Goal: Task Accomplishment & Management: Complete application form

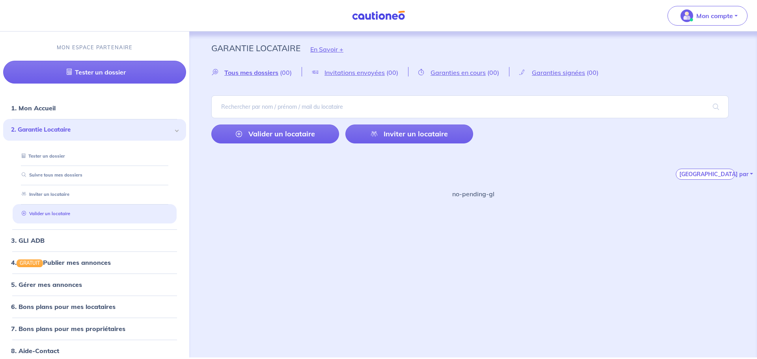
click at [70, 211] on link "Valider un locataire" at bounding box center [45, 214] width 52 height 6
click at [270, 106] on input "search" at bounding box center [469, 106] width 517 height 23
click at [298, 108] on input "search" at bounding box center [469, 106] width 517 height 23
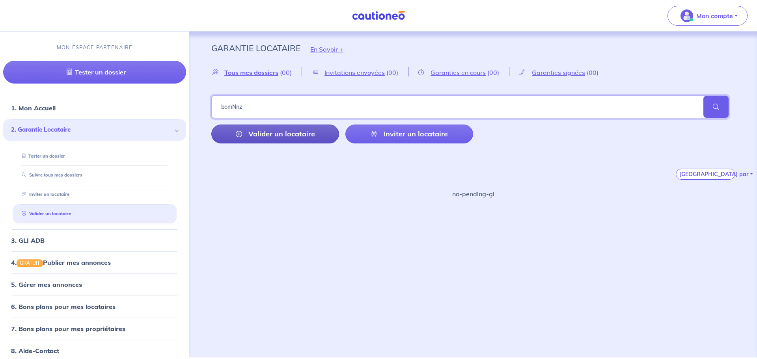
type input "bomNnz"
click at [297, 134] on link "Valider un locataire" at bounding box center [275, 134] width 128 height 19
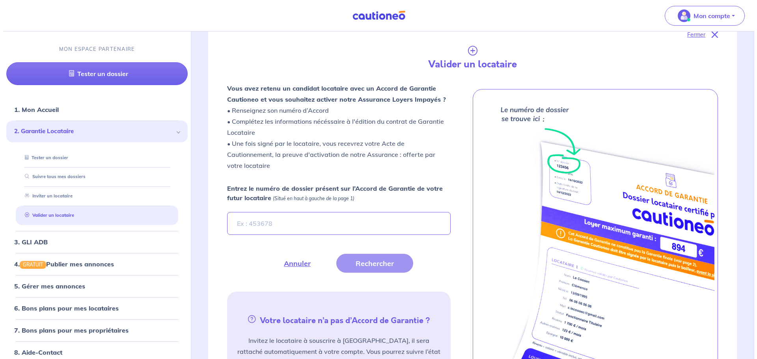
scroll to position [186, 0]
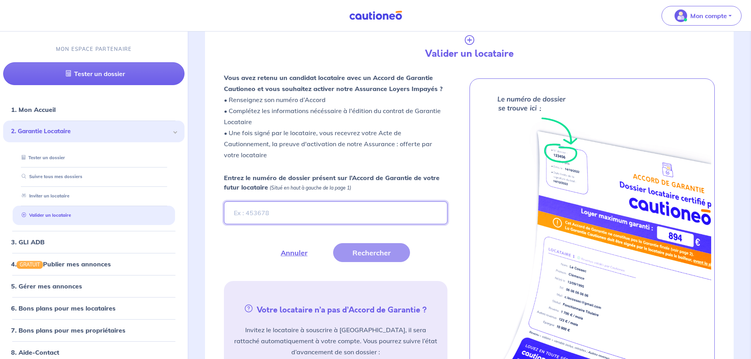
click at [316, 220] on input "Entrez le numéro de dossier présent sur l’Accord de Garantie de votre futur loc…" at bounding box center [335, 212] width 223 height 23
type input "n"
type input "bomNnz"
click at [377, 253] on button "Rechercher" at bounding box center [371, 252] width 77 height 19
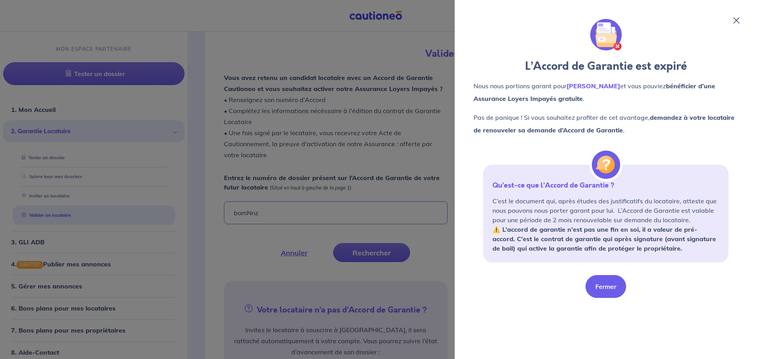
click at [612, 290] on button "Fermer" at bounding box center [605, 286] width 41 height 23
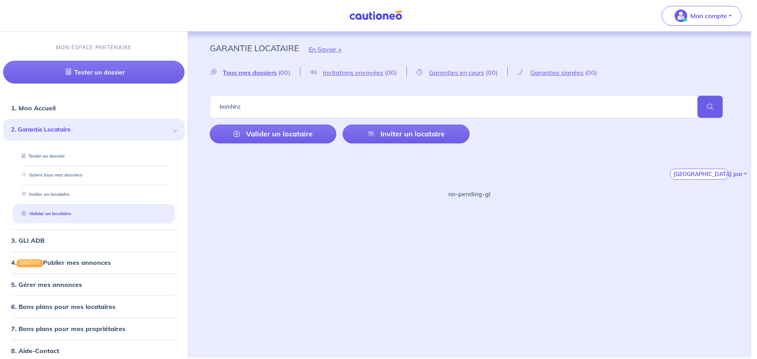
scroll to position [0, 0]
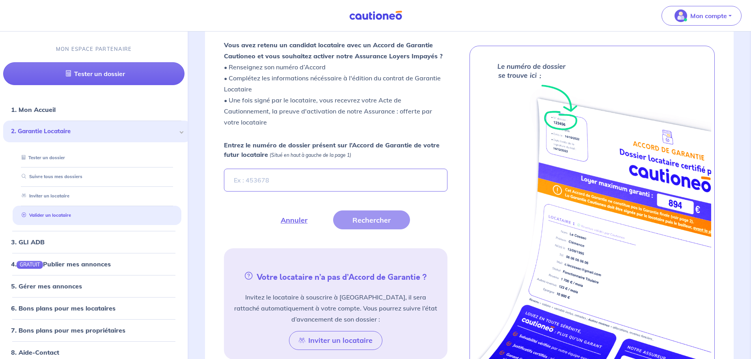
scroll to position [220, 0]
click at [284, 178] on input "Entrez le numéro de dossier présent sur l’Accord de Garantie de votre futur loc…" at bounding box center [335, 179] width 223 height 23
type input "bomNnz"
click at [351, 221] on button "Rechercher" at bounding box center [371, 219] width 77 height 19
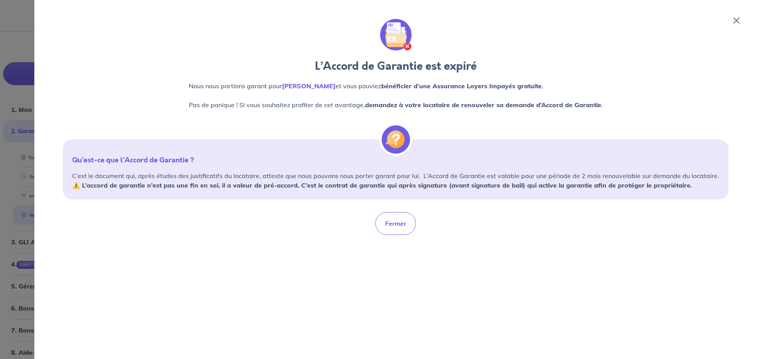
click at [734, 19] on icon at bounding box center [736, 20] width 6 height 6
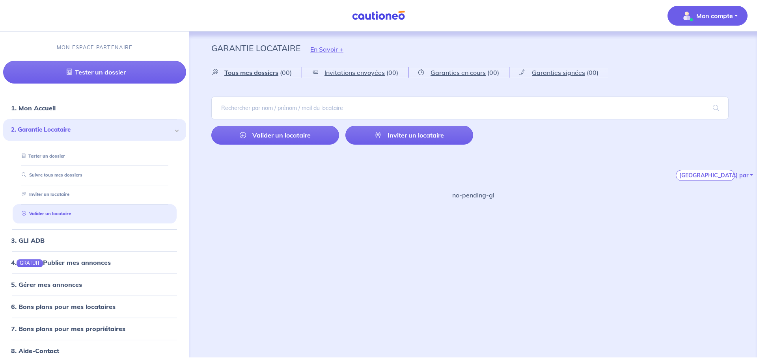
click at [703, 13] on p "Mon compte" at bounding box center [714, 15] width 37 height 9
click at [696, 54] on link "Mes informations" at bounding box center [699, 49] width 63 height 13
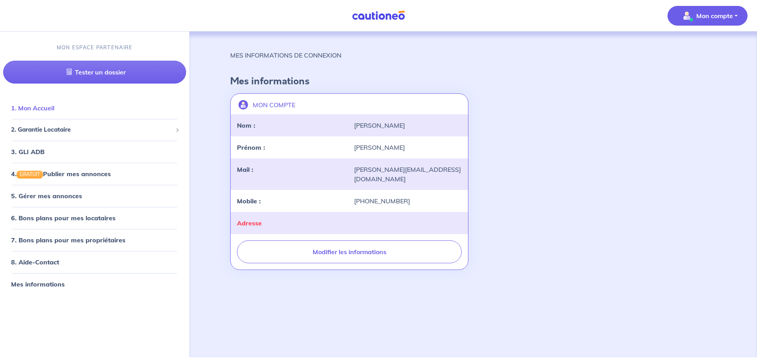
click at [54, 108] on link "1. Mon Accueil" at bounding box center [32, 108] width 43 height 8
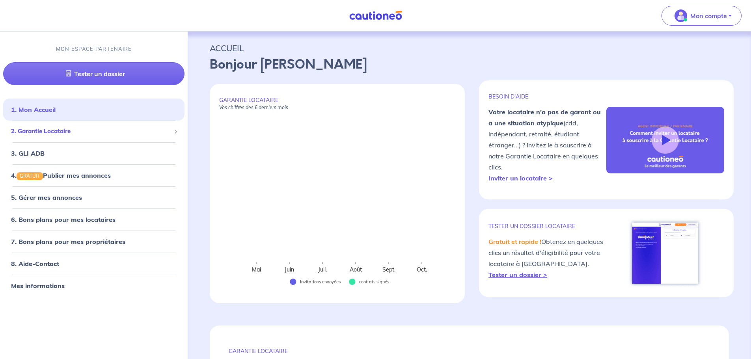
click at [94, 131] on span "2. Garantie Locataire" at bounding box center [91, 131] width 160 height 9
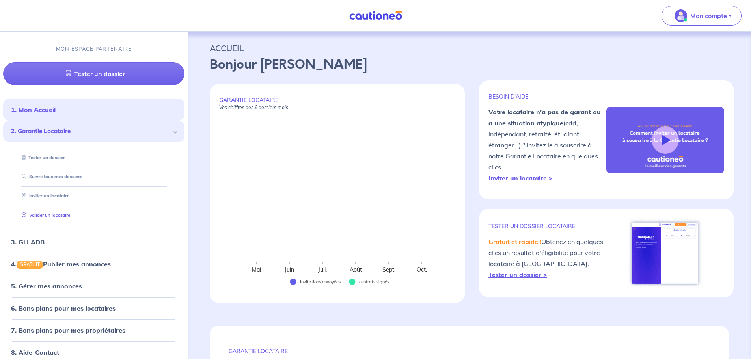
click at [70, 212] on link "Valider un locataire" at bounding box center [45, 215] width 52 height 6
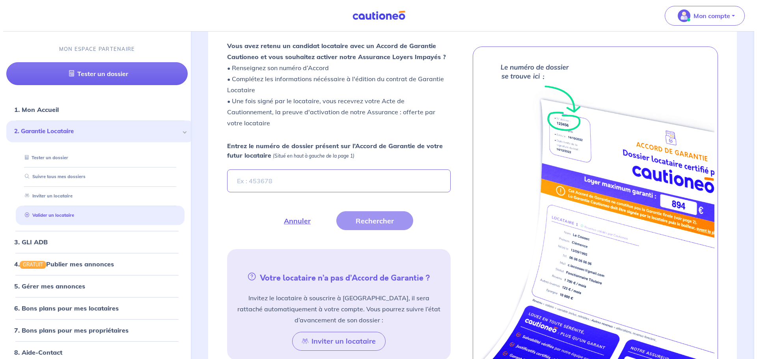
scroll to position [220, 0]
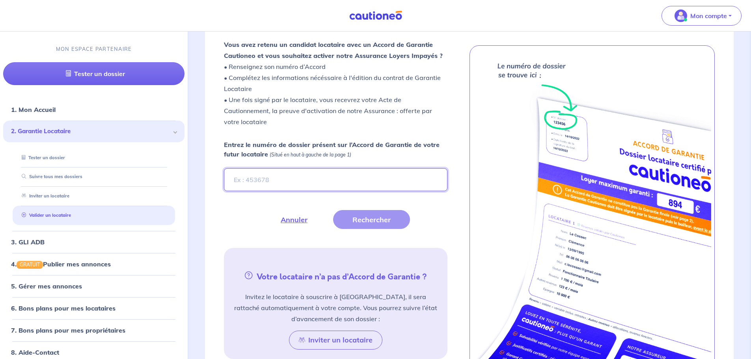
click at [283, 176] on input "Entrez le numéro de dossier présent sur l’Accord de Garantie de votre futur loc…" at bounding box center [335, 179] width 223 height 23
type input "bomNnz"
click at [366, 221] on button "Rechercher" at bounding box center [371, 219] width 77 height 19
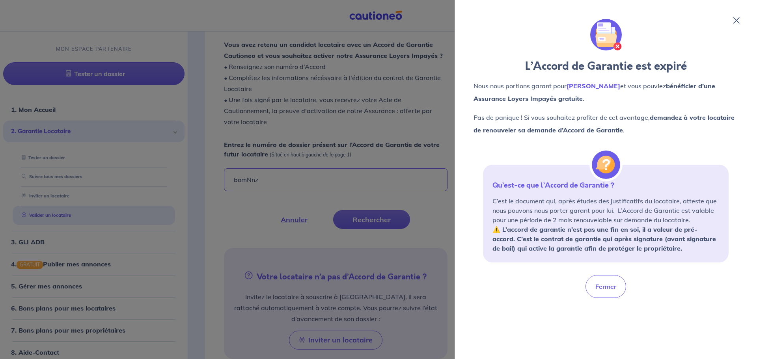
click at [296, 73] on div at bounding box center [378, 179] width 757 height 359
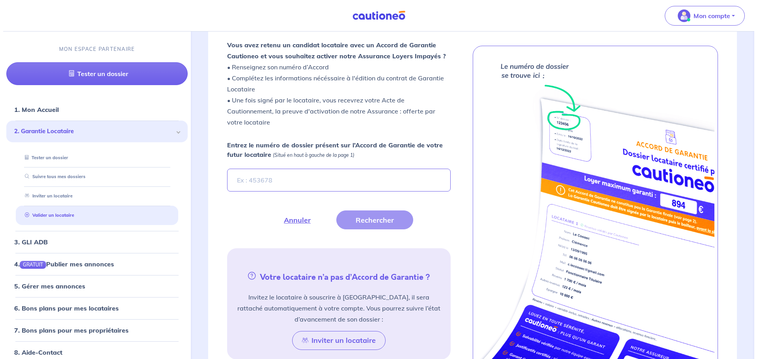
scroll to position [220, 0]
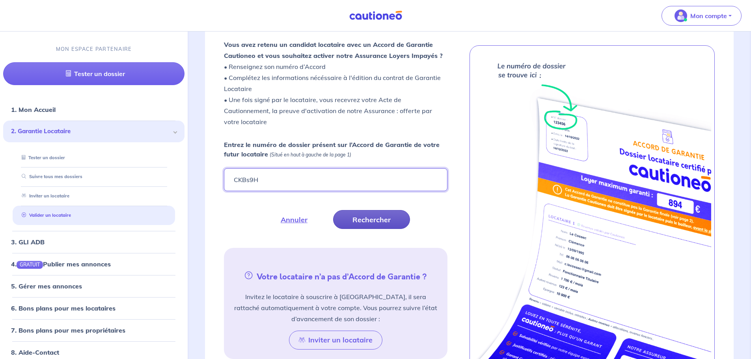
type input "CKBs9H"
click at [376, 219] on button "Rechercher" at bounding box center [371, 219] width 77 height 19
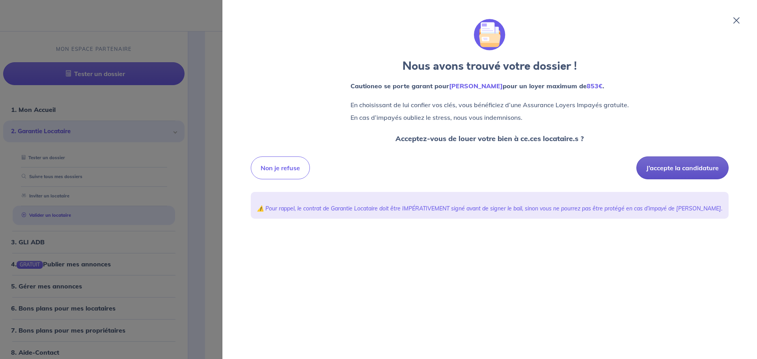
click at [679, 168] on button "J’accepte la candidature" at bounding box center [682, 167] width 92 height 23
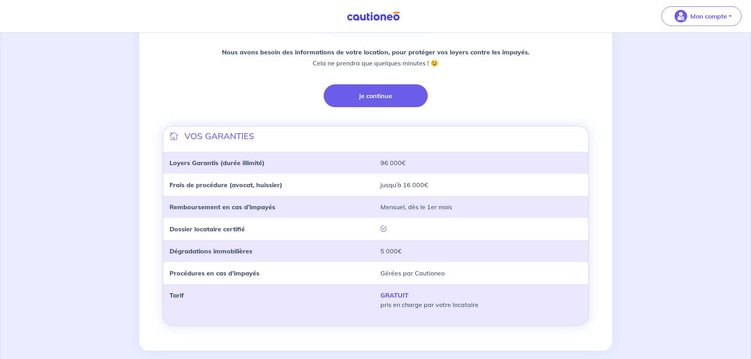
scroll to position [188, 0]
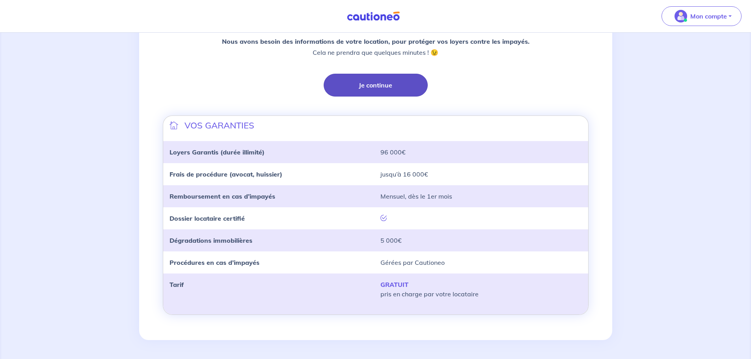
click at [359, 93] on button "Je continue" at bounding box center [376, 85] width 104 height 23
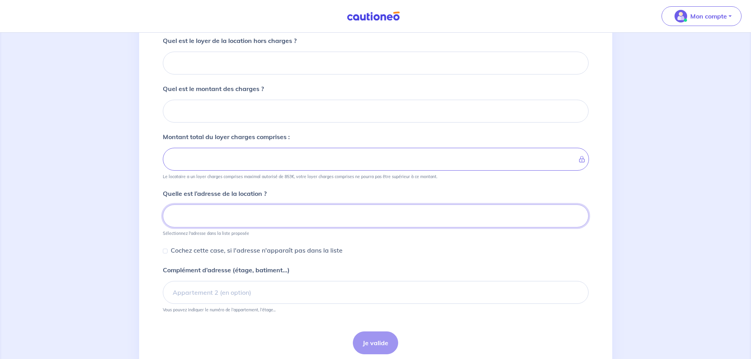
scroll to position [99, 0]
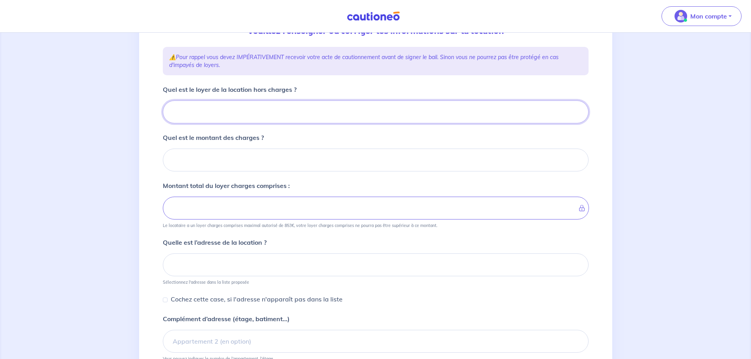
click at [262, 107] on input "Quel est le loyer de la location hors charges ?" at bounding box center [376, 111] width 426 height 23
type input "4"
type input "46"
type input "460"
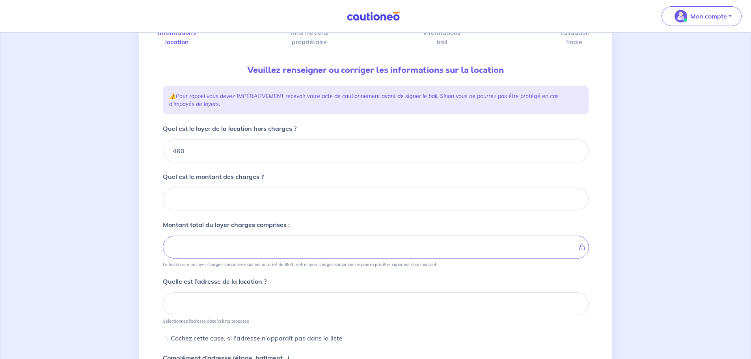
scroll to position [60, 0]
click at [226, 199] on input "Quel est le montant des charges ?" at bounding box center [376, 199] width 426 height 23
type input "5"
type input "465"
type input "50"
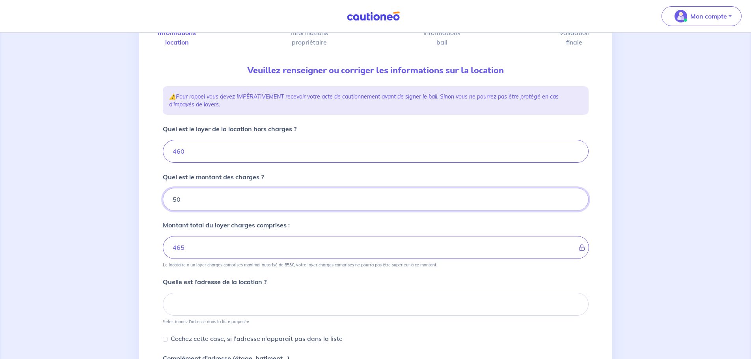
type input "510"
type input "50"
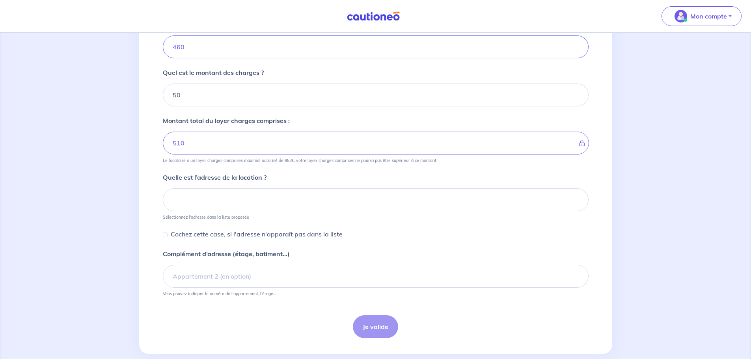
scroll to position [178, 0]
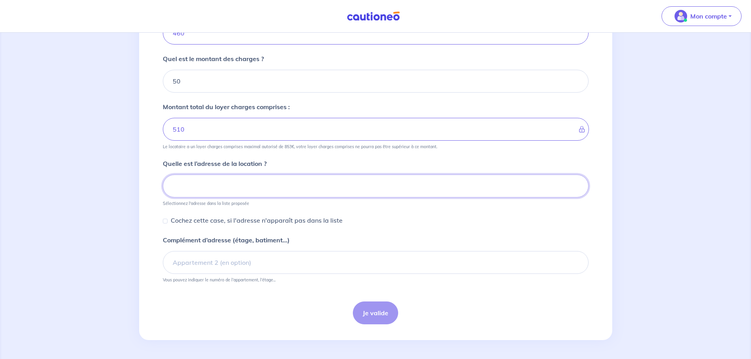
click at [232, 186] on input at bounding box center [376, 186] width 426 height 23
paste input "258 Boulevard Romain Rolland, 13009 Marseille"
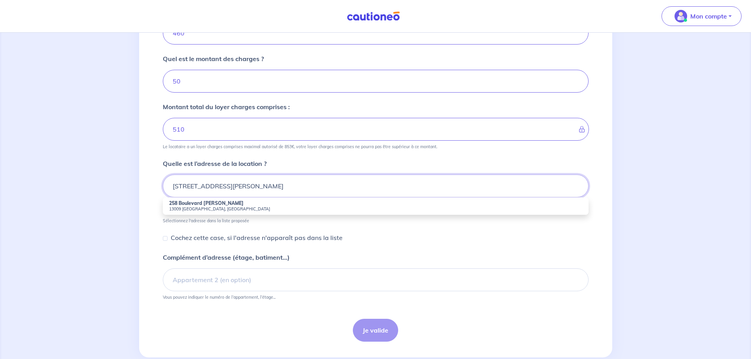
type input "258 Boulevard Romain Rolland, 13009 Marseille"
click at [195, 236] on p "Cochez cette case, si l'adresse n'apparaît pas dans la liste" at bounding box center [257, 237] width 172 height 9
click at [167, 236] on input "Cochez cette case, si l'adresse n'apparaît pas dans la liste" at bounding box center [165, 238] width 5 height 5
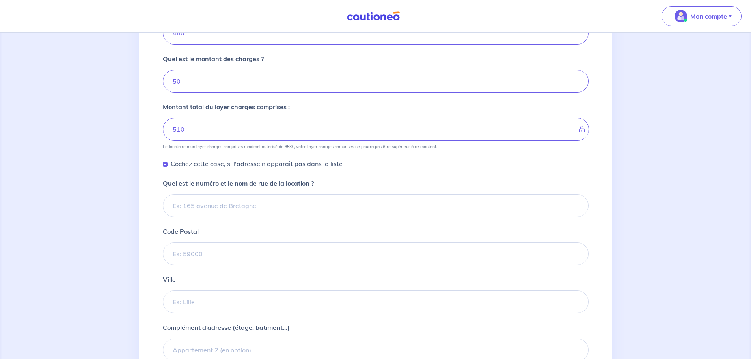
click at [168, 164] on div "Cochez cette case, si l'adresse n'apparaît pas dans la liste" at bounding box center [253, 163] width 180 height 9
click at [165, 164] on input "Cochez cette case, si l'adresse n'apparaît pas dans la liste" at bounding box center [165, 164] width 5 height 5
checkbox input "false"
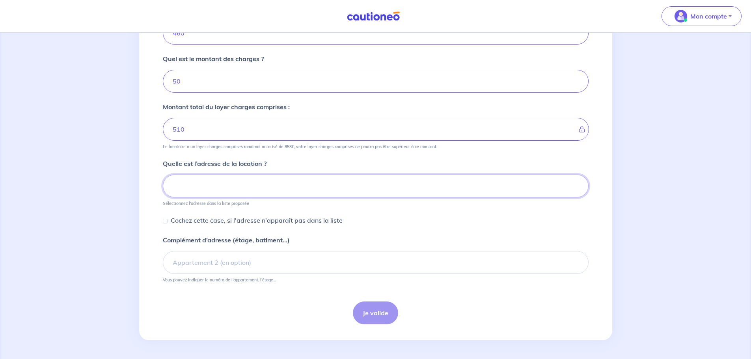
click at [207, 192] on input at bounding box center [376, 186] width 426 height 23
paste input "[STREET_ADDRESS][PERSON_NAME]"
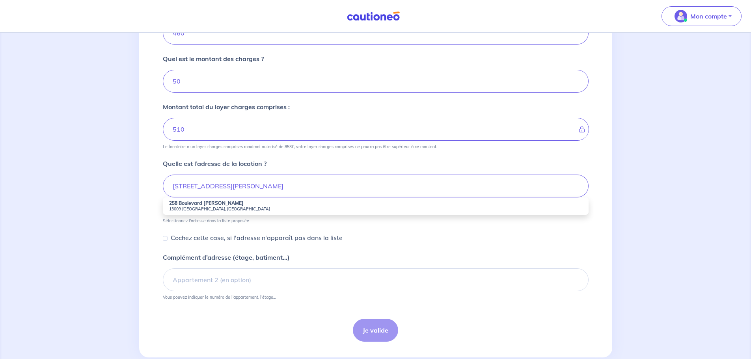
click at [229, 205] on strong "258 Boulevard [PERSON_NAME]" at bounding box center [206, 203] width 74 height 6
type input "[STREET_ADDRESS][PERSON_NAME]"
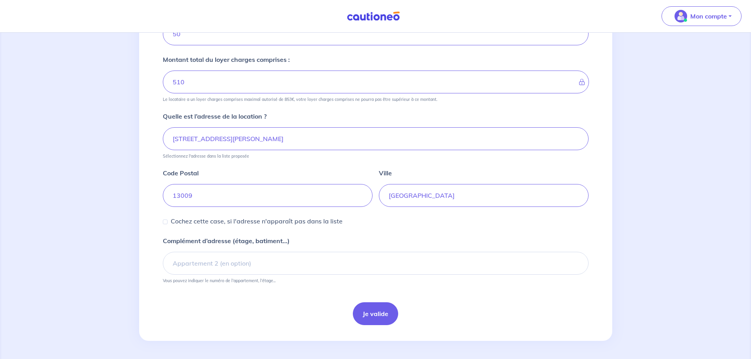
scroll to position [226, 0]
click at [367, 309] on button "Je valide" at bounding box center [375, 312] width 45 height 23
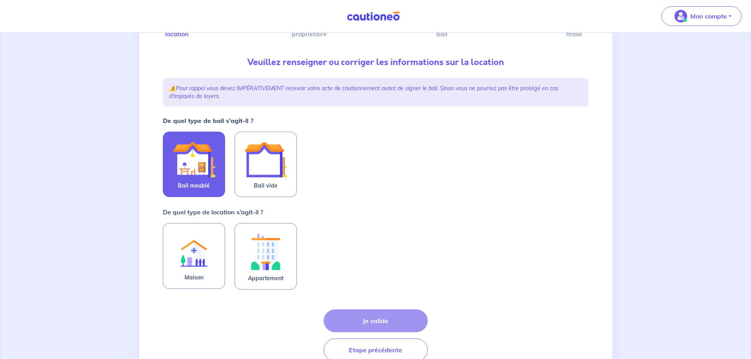
scroll to position [79, 0]
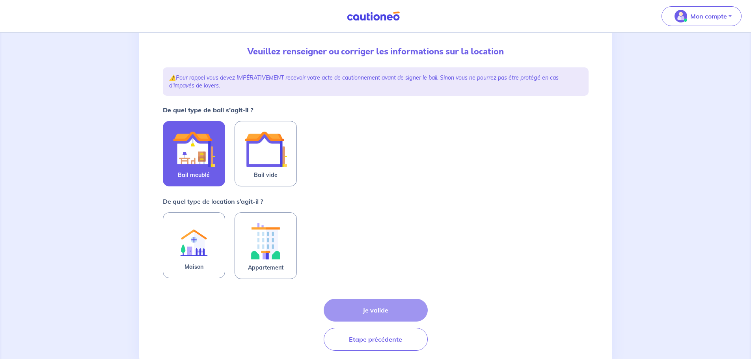
click at [178, 151] on img at bounding box center [194, 149] width 43 height 43
click at [0, 0] on input "Bail meublé" at bounding box center [0, 0] width 0 height 0
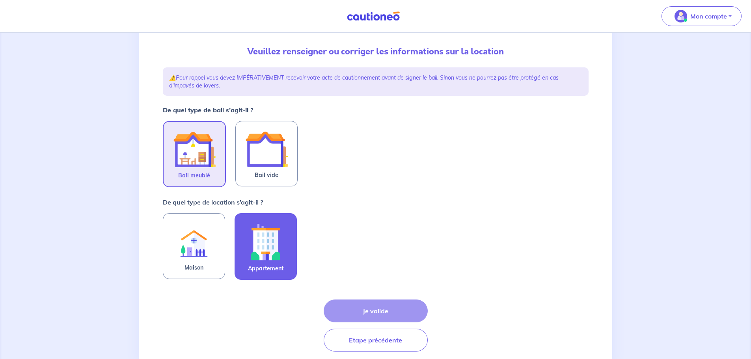
click at [281, 249] on img at bounding box center [265, 242] width 43 height 44
click at [0, 0] on input "Appartement" at bounding box center [0, 0] width 0 height 0
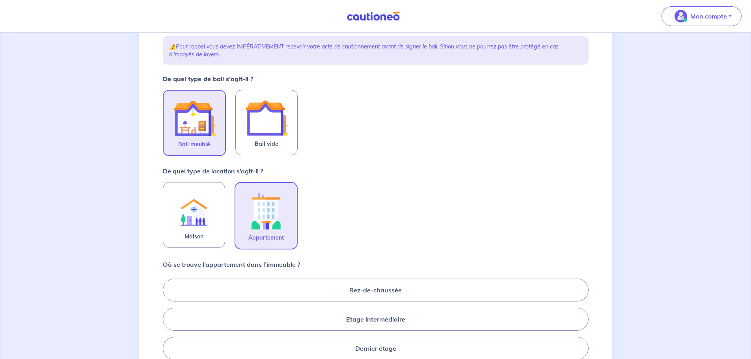
scroll to position [197, 0]
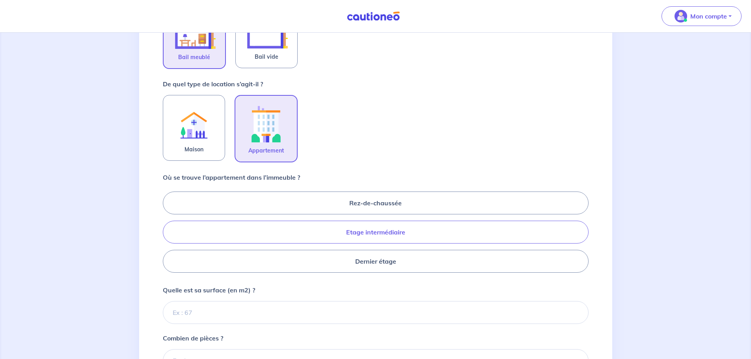
click at [345, 233] on label "Etage intermédiaire" at bounding box center [376, 232] width 426 height 23
click at [168, 233] on input "Etage intermédiaire" at bounding box center [165, 231] width 5 height 5
radio input "true"
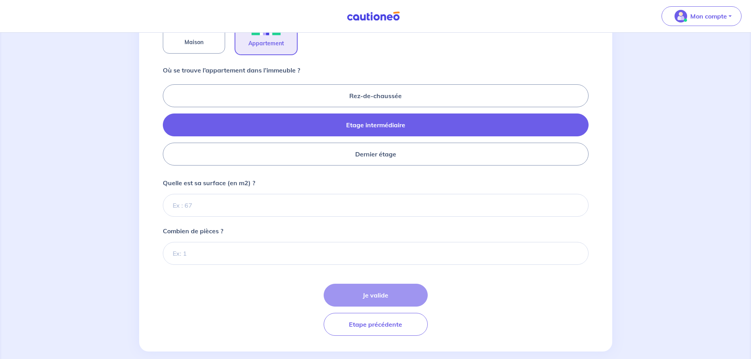
scroll to position [316, 0]
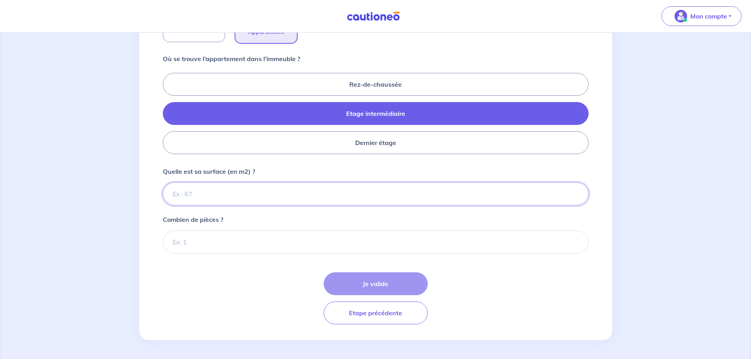
click at [227, 191] on input "Quelle est sa surface (en m2) ?" at bounding box center [376, 193] width 426 height 23
type input "62"
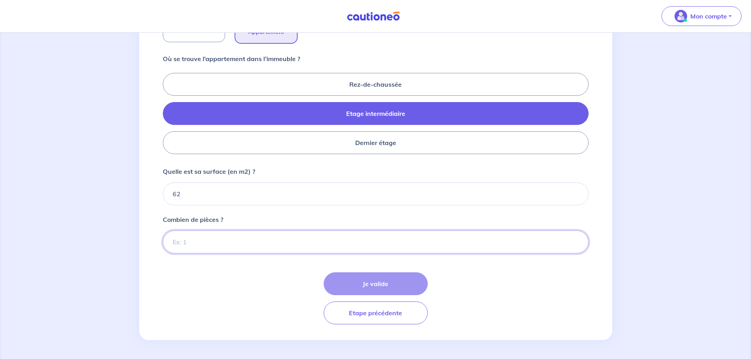
click at [214, 239] on input "Combien de pièces ?" at bounding box center [376, 242] width 426 height 23
type input "4"
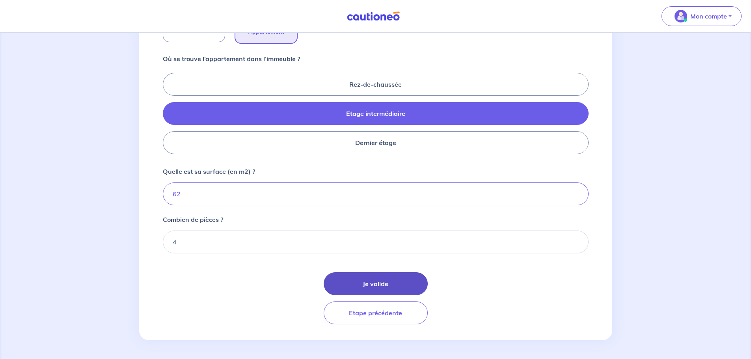
click at [378, 282] on button "Je valide" at bounding box center [376, 283] width 104 height 23
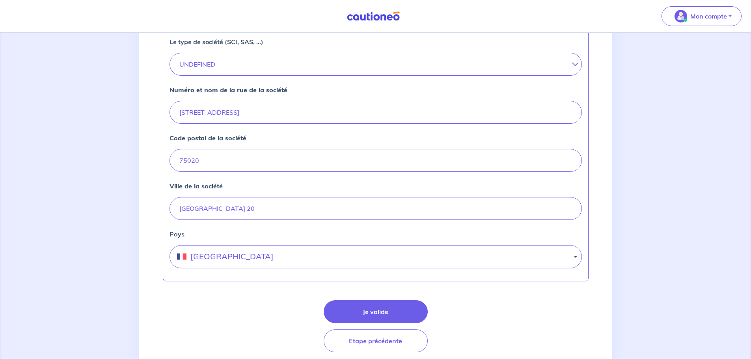
scroll to position [309, 0]
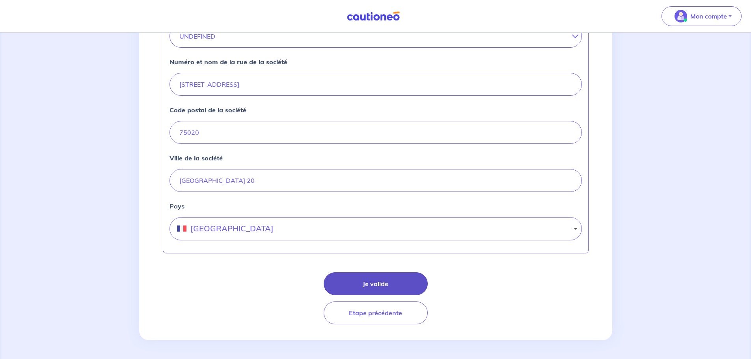
click at [366, 280] on button "Je valide" at bounding box center [376, 283] width 104 height 23
select select "FR"
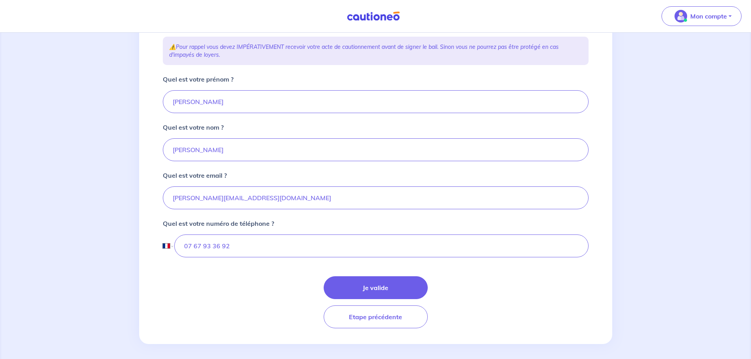
scroll to position [139, 0]
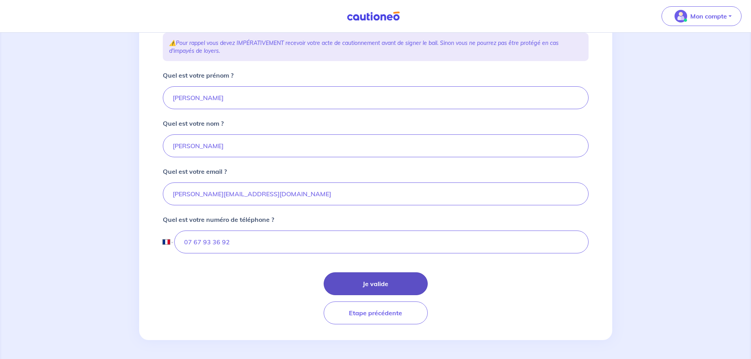
click at [372, 281] on button "Je valide" at bounding box center [376, 283] width 104 height 23
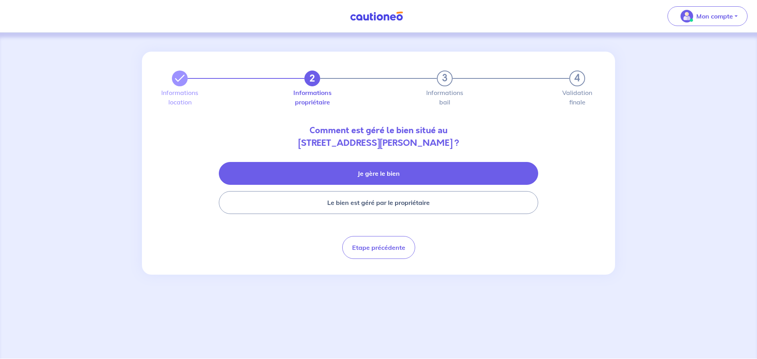
click at [357, 182] on button "Je gère le bien" at bounding box center [378, 173] width 319 height 23
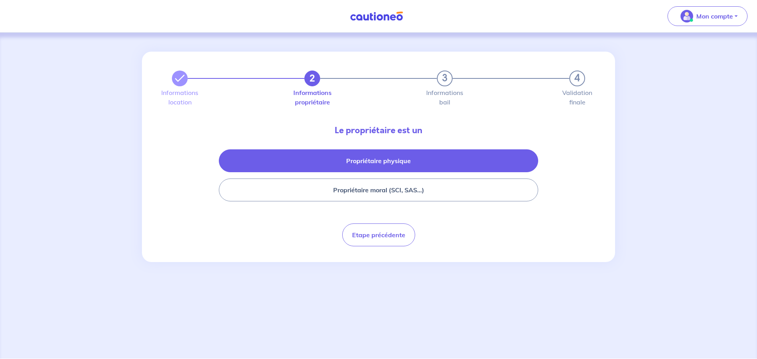
click at [371, 167] on button "Propriétaire physique" at bounding box center [378, 160] width 319 height 23
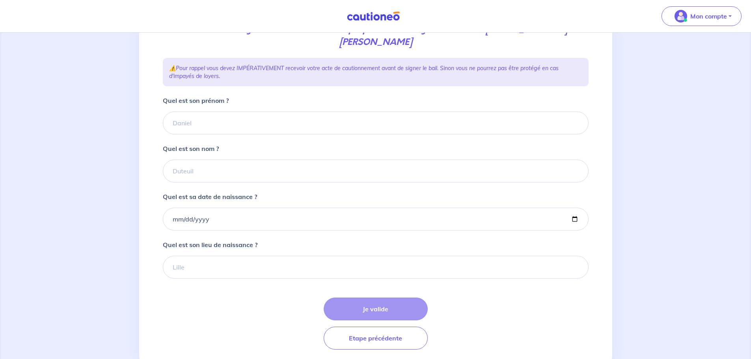
scroll to position [145, 0]
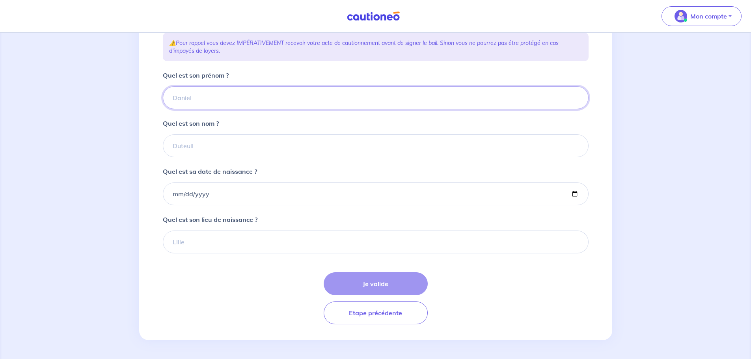
click at [209, 99] on input "Quel est son prénom ?" at bounding box center [376, 97] width 426 height 23
paste input "Adrien Mennessier"
drag, startPoint x: 239, startPoint y: 104, endPoint x: 194, endPoint y: 105, distance: 44.9
click at [194, 105] on input "Adrien Mennessier" at bounding box center [376, 97] width 426 height 23
type input "Adrien"
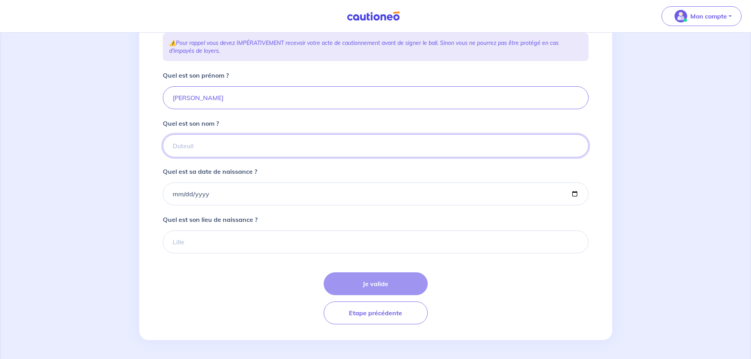
click at [202, 144] on input "Quel est son nom ?" at bounding box center [376, 145] width 426 height 23
paste input "Mennessier"
type input "Mennessier"
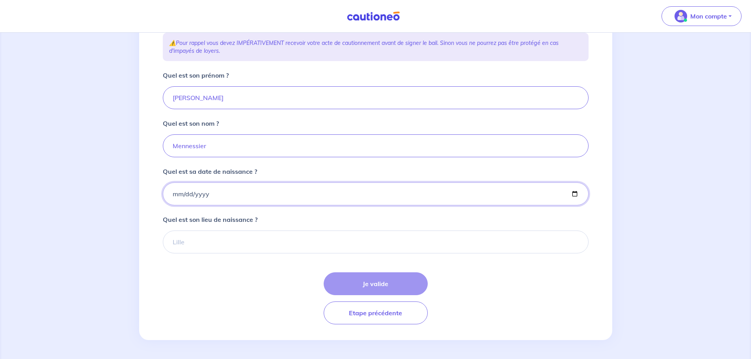
click at [218, 193] on input "Quel est sa date de naissance ?" at bounding box center [376, 193] width 426 height 23
type input "1995-07-24"
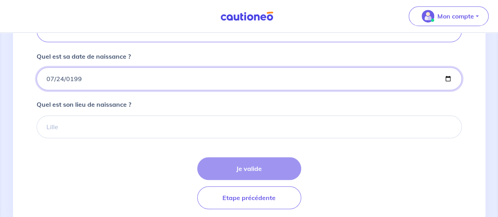
scroll to position [261, 0]
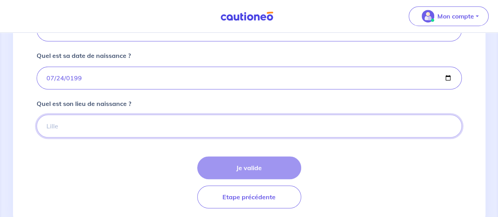
click at [101, 122] on input "Quel est son lieu de naissance ?" at bounding box center [250, 126] width 426 height 23
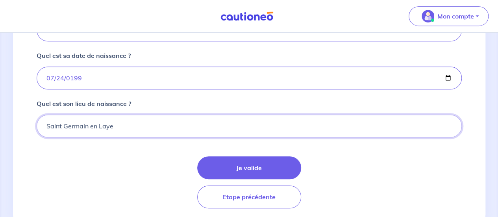
click at [138, 126] on input "Saint Germain en Laye" at bounding box center [250, 126] width 426 height 23
click at [86, 125] on input "Saint Germain en Laye" at bounding box center [250, 126] width 426 height 23
type input "Saint Germain en Laye"
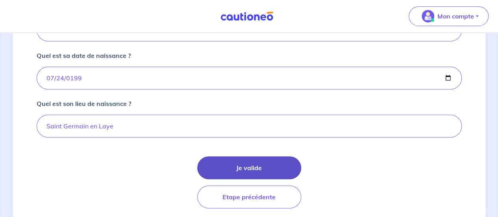
click at [243, 171] on button "Je valide" at bounding box center [249, 167] width 104 height 23
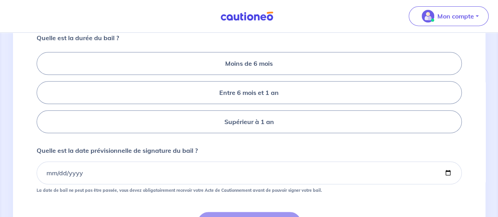
scroll to position [158, 0]
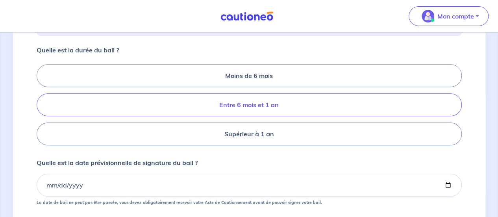
click at [249, 116] on label "Entre 6 mois et 1 an" at bounding box center [250, 104] width 426 height 23
click at [42, 108] on input "Entre 6 mois et 1 an" at bounding box center [39, 104] width 5 height 5
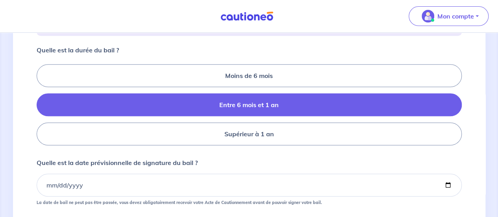
radio input "true"
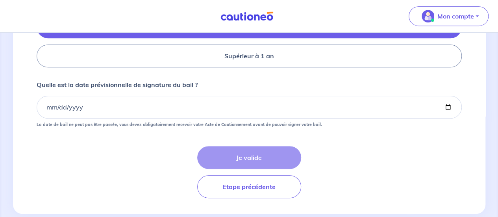
scroll to position [236, 0]
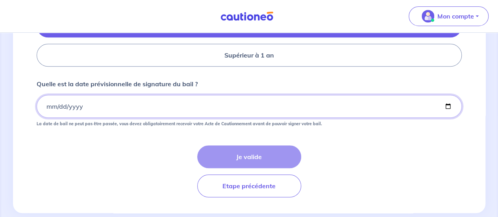
click at [48, 118] on input "Quelle est la date prévisionnelle de signature du bail ?" at bounding box center [250, 106] width 426 height 23
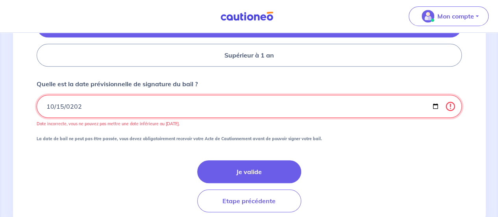
type input "2025-10-15"
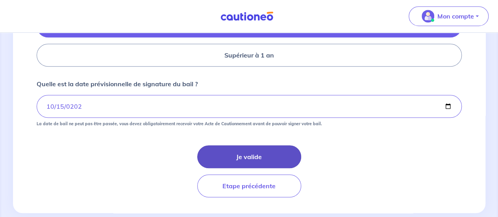
click at [242, 168] on button "Je valide" at bounding box center [249, 156] width 104 height 23
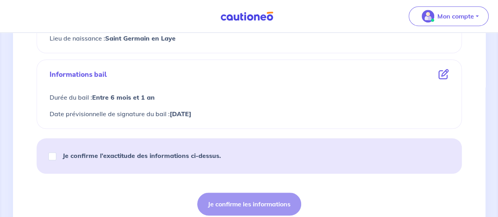
scroll to position [394, 0]
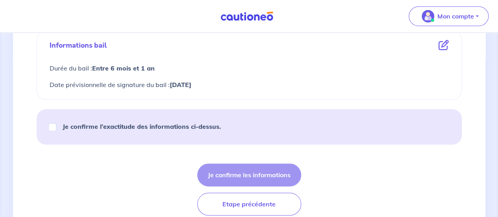
click at [89, 127] on strong "Je confirme l’exactitude des informations ci-dessus." at bounding box center [142, 127] width 158 height 8
click at [56, 127] on input "Je confirme l’exactitude des informations ci-dessus." at bounding box center [52, 127] width 8 height 8
checkbox input "true"
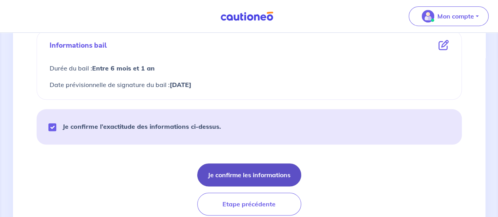
click at [245, 171] on button "Je confirme les informations" at bounding box center [249, 175] width 104 height 23
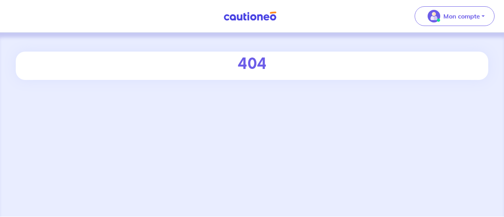
click at [240, 16] on img at bounding box center [250, 16] width 59 height 10
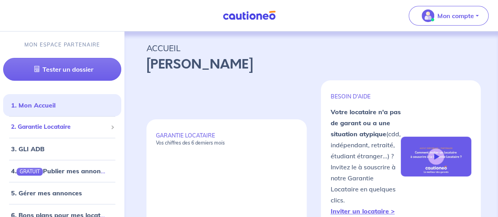
click at [63, 123] on span "2. Garantie Locataire" at bounding box center [59, 127] width 97 height 9
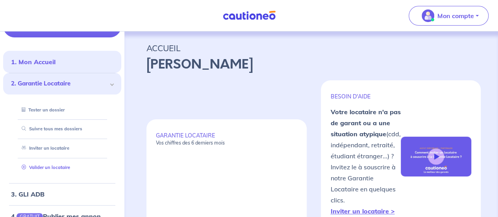
scroll to position [79, 0]
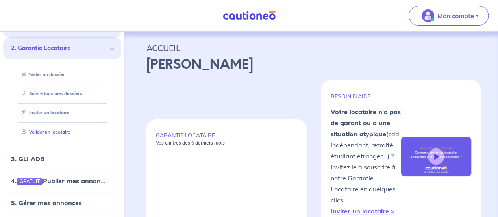
click at [59, 133] on link "Valider un locataire" at bounding box center [45, 132] width 52 height 6
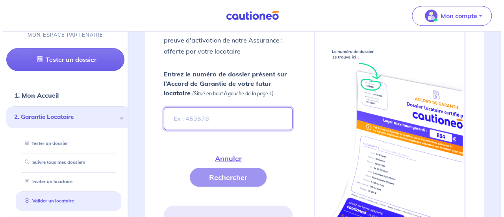
scroll to position [335, 0]
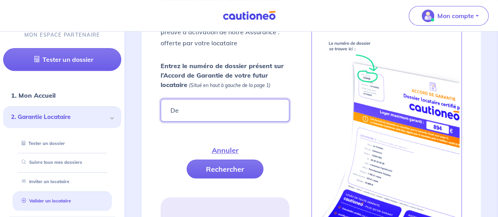
type input "D"
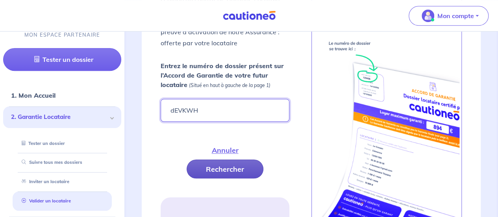
type input "dEVKWH"
click at [241, 168] on button "Rechercher" at bounding box center [225, 169] width 77 height 19
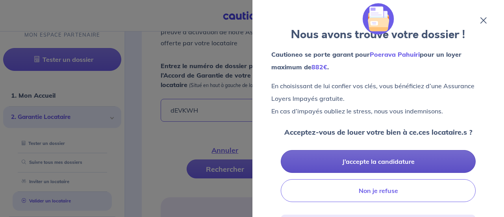
click at [367, 161] on button "J’accepte la candidature" at bounding box center [378, 161] width 195 height 23
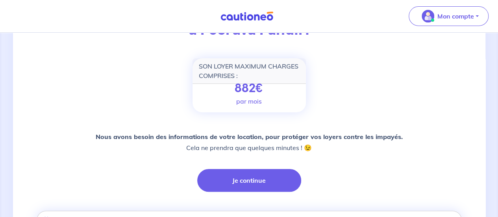
scroll to position [92, 0]
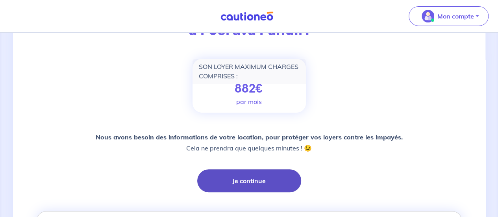
click at [251, 179] on button "Je continue" at bounding box center [249, 180] width 104 height 23
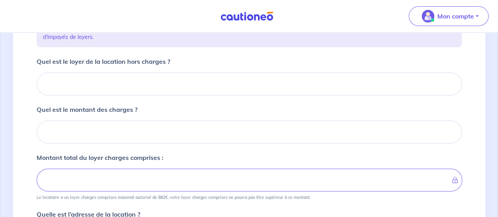
scroll to position [81, 0]
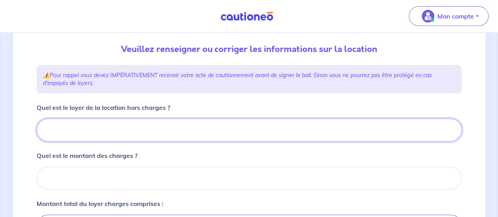
click at [110, 126] on input "Quel est le loyer de la location hors charges ?" at bounding box center [250, 130] width 426 height 23
type input "4"
type input "46"
type input "460"
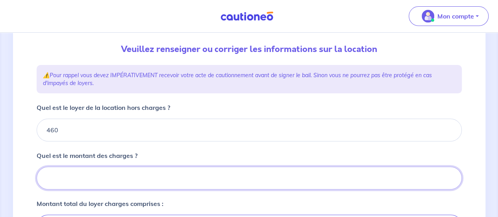
click at [65, 180] on input "Quel est le montant des charges ?" at bounding box center [250, 178] width 426 height 23
type input "5"
type input "465"
type input "50"
type input "510"
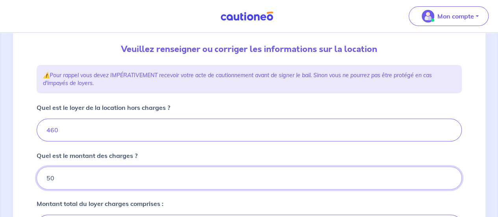
type input "50"
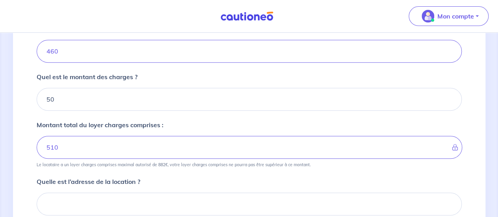
scroll to position [199, 0]
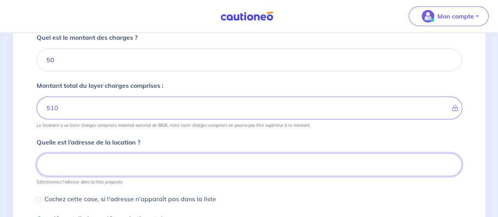
click at [87, 161] on input at bounding box center [250, 164] width 426 height 23
paste input "Mennessier"
type input "Mennessier"
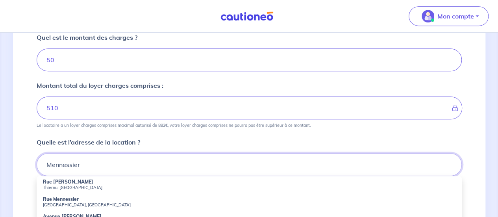
drag, startPoint x: 87, startPoint y: 161, endPoint x: 25, endPoint y: 166, distance: 62.4
click at [25, 166] on div "1 2 3 4 Informations location Informations propriétaire Informations bail Valid…" at bounding box center [249, 128] width 473 height 553
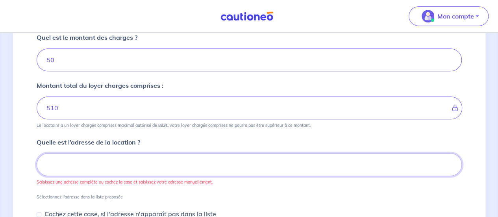
click at [169, 165] on input at bounding box center [250, 164] width 426 height 23
paste input "258 Boulevard Romain Rolland, 13009 Marseille"
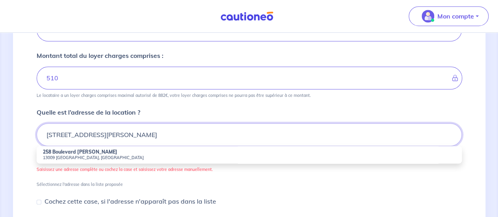
scroll to position [278, 0]
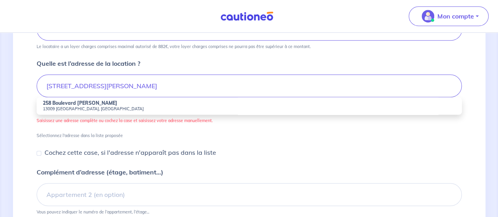
click at [112, 106] on small "13009 Marseille, France" at bounding box center [249, 109] width 413 height 6
type input "258 Boulevard Romain Rolland, 13009 Marseille, France"
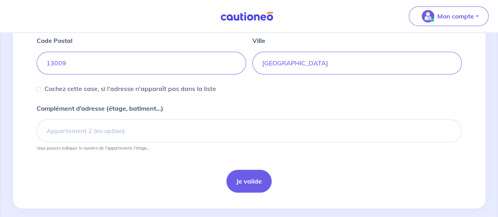
scroll to position [366, 0]
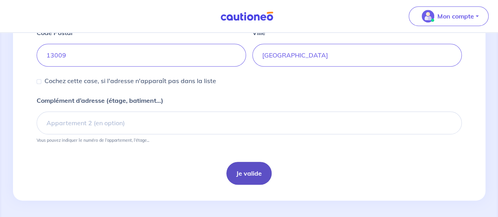
click at [243, 170] on button "Je valide" at bounding box center [249, 173] width 45 height 23
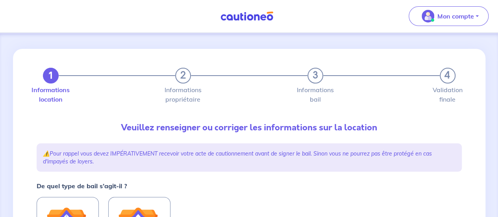
scroll to position [158, 0]
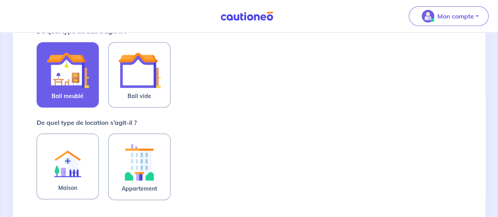
click at [80, 78] on img at bounding box center [67, 70] width 43 height 43
click at [0, 0] on input "Bail meublé" at bounding box center [0, 0] width 0 height 0
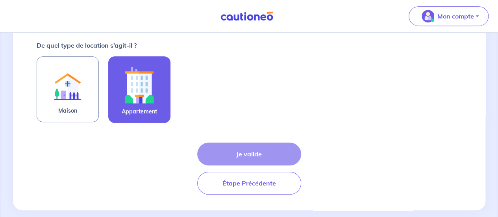
scroll to position [236, 0]
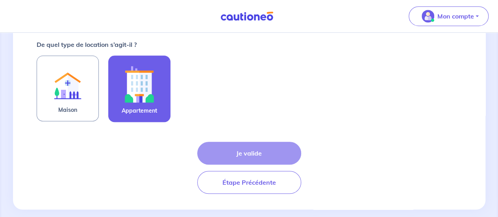
click at [132, 86] on img at bounding box center [139, 84] width 43 height 44
click at [0, 0] on input "Appartement" at bounding box center [0, 0] width 0 height 0
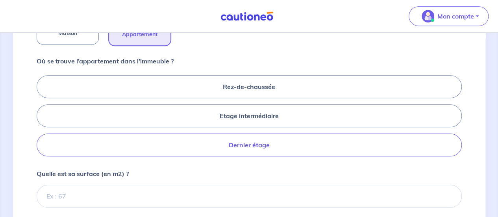
scroll to position [315, 0]
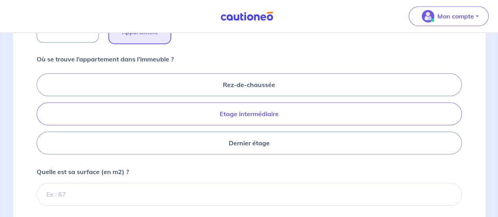
click at [254, 121] on label "Etage intermédiaire" at bounding box center [250, 113] width 426 height 23
click at [42, 116] on input "Etage intermédiaire" at bounding box center [39, 113] width 5 height 5
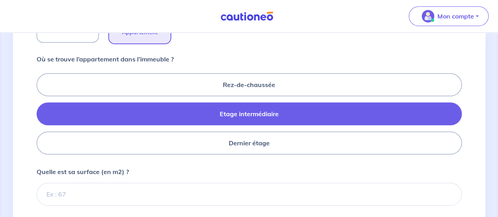
radio input "true"
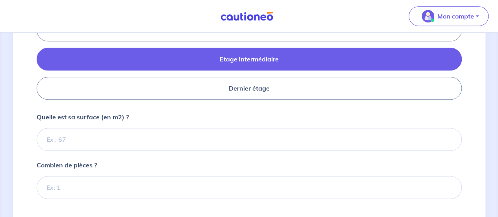
scroll to position [394, 0]
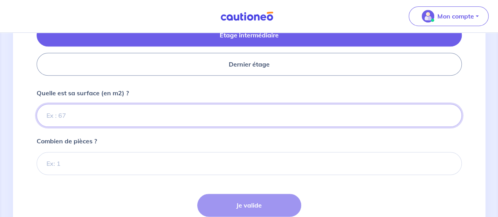
click at [190, 118] on input "Quelle est sa surface (en m2) ?" at bounding box center [250, 115] width 426 height 23
type input "62"
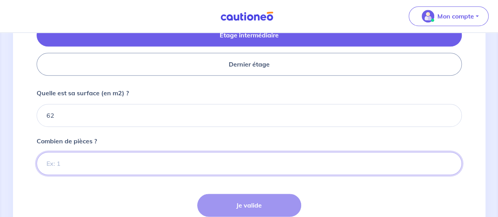
click at [143, 160] on input "Combien de pièces ?" at bounding box center [250, 163] width 426 height 23
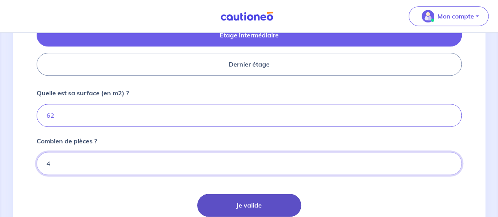
type input "4"
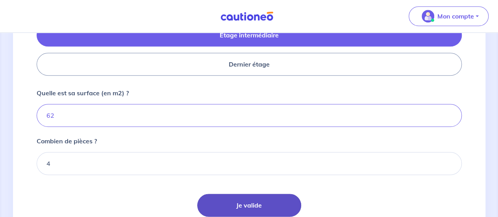
click at [223, 202] on button "Je valide" at bounding box center [249, 205] width 104 height 23
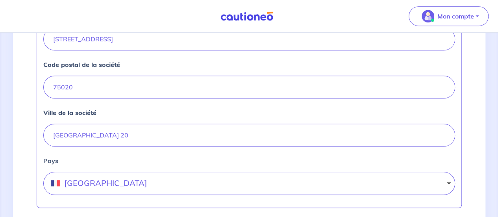
scroll to position [433, 0]
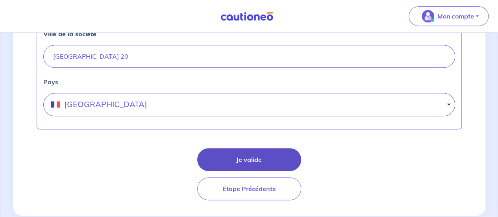
click at [265, 161] on button "Je valide" at bounding box center [249, 159] width 104 height 23
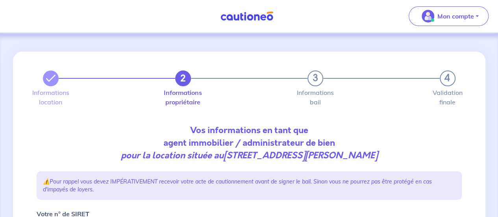
select select "FR"
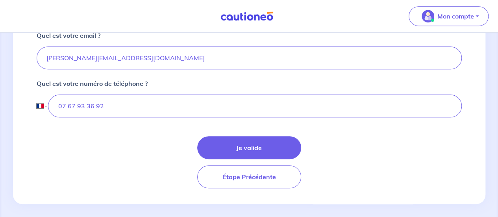
scroll to position [276, 0]
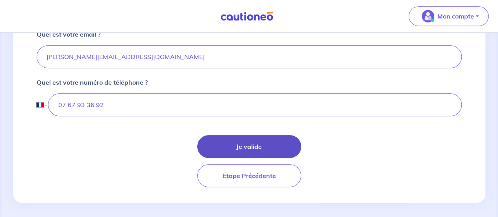
click at [258, 145] on button "Je valide" at bounding box center [249, 146] width 104 height 23
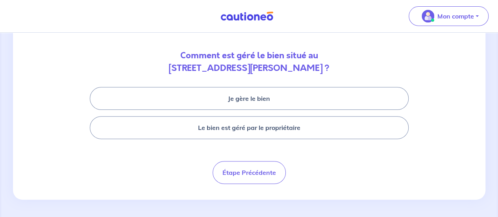
scroll to position [75, 0]
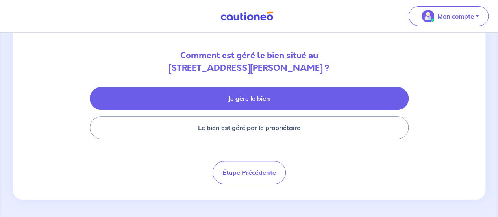
click at [266, 97] on button "Je gère le bien" at bounding box center [249, 98] width 319 height 23
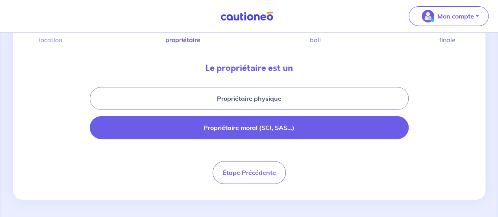
scroll to position [62, 0]
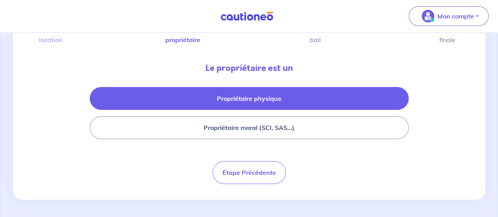
click at [251, 100] on button "Propriétaire physique" at bounding box center [249, 98] width 319 height 23
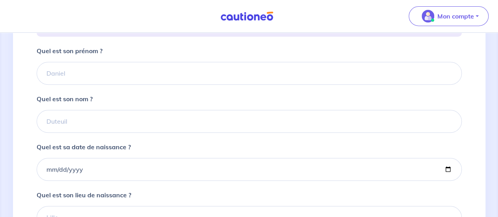
scroll to position [158, 0]
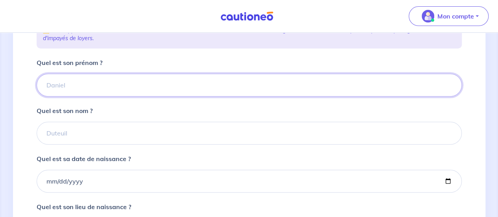
click at [105, 84] on input "Quel est son prénom ?" at bounding box center [250, 85] width 426 height 23
type input "[PERSON_NAME]"
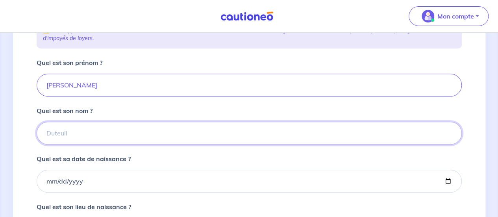
click at [81, 125] on input "Quel est son nom ?" at bounding box center [250, 133] width 426 height 23
type input "Mennessier"
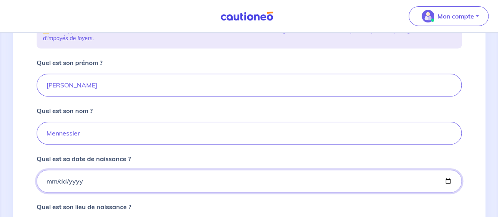
click at [48, 179] on input "Quel est sa date de naissance ?" at bounding box center [250, 181] width 426 height 23
type input "1995-07-24"
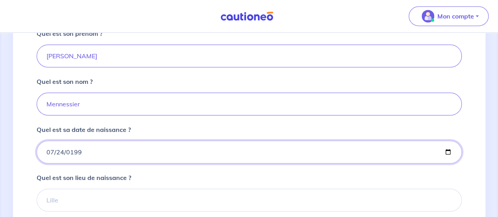
scroll to position [284, 0]
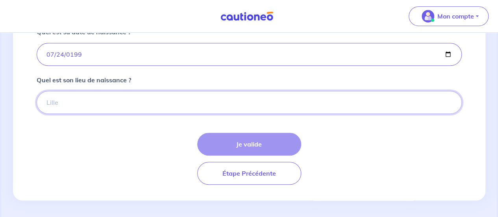
click at [131, 106] on input "Quel est son lieu de naissance ?" at bounding box center [250, 102] width 426 height 23
type input "Saint Germain en Laye"
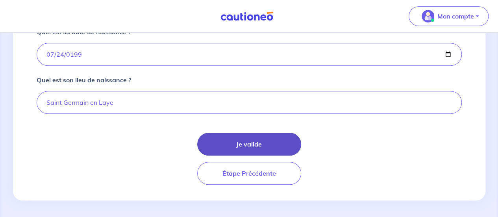
click at [237, 141] on button "Je valide" at bounding box center [249, 144] width 104 height 23
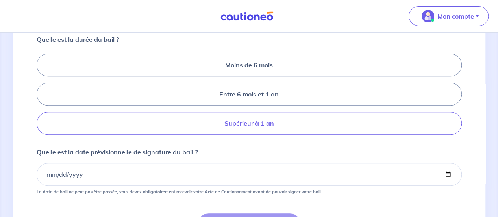
scroll to position [158, 0]
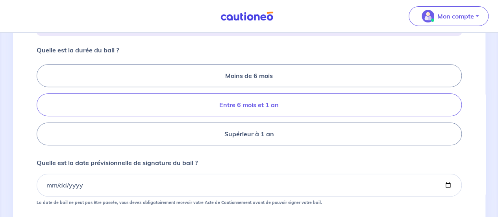
click at [243, 116] on label "Entre 6 mois et 1 an" at bounding box center [250, 104] width 426 height 23
click at [42, 108] on input "Entre 6 mois et 1 an" at bounding box center [39, 104] width 5 height 5
radio input "true"
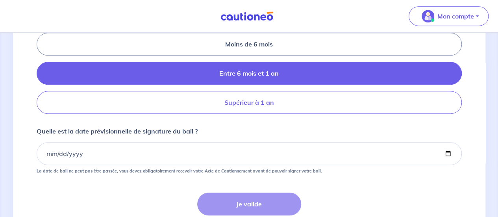
scroll to position [262, 0]
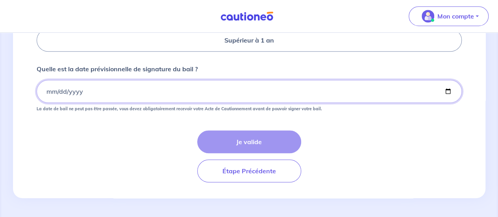
click at [129, 89] on input "Quelle est la date prévisionnelle de signature du bail ?" at bounding box center [250, 91] width 426 height 23
type input "0001-10-15"
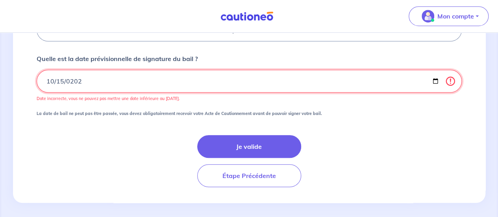
type input "2025-10-15"
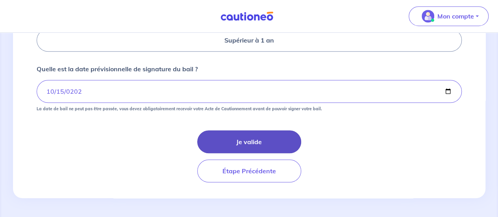
click at [224, 134] on button "Je valide" at bounding box center [249, 141] width 104 height 23
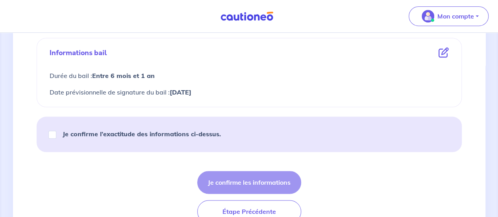
scroll to position [425, 0]
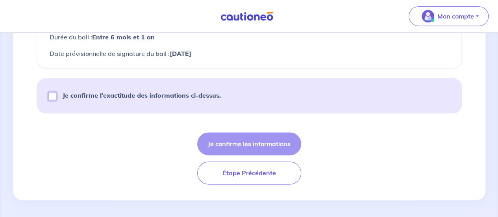
click at [50, 92] on input "Je confirme l’exactitude des informations ci-dessus." at bounding box center [52, 96] width 8 height 8
checkbox input "true"
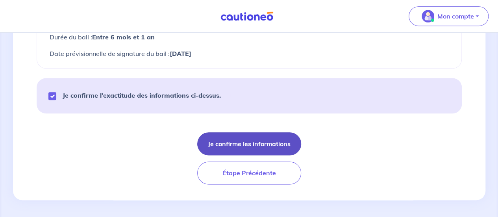
click at [251, 135] on button "Je confirme les informations" at bounding box center [249, 143] width 104 height 23
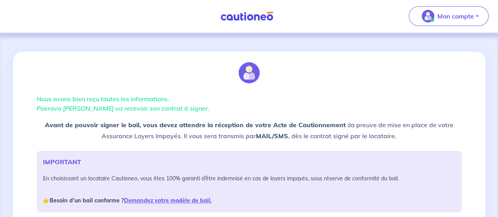
click at [242, 17] on img at bounding box center [247, 16] width 59 height 10
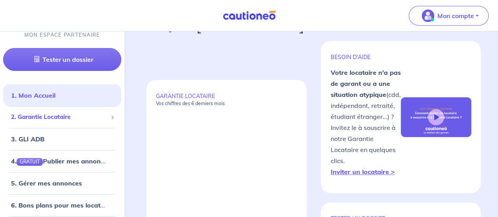
click at [45, 115] on span "2. Garantie Locataire" at bounding box center [59, 117] width 97 height 9
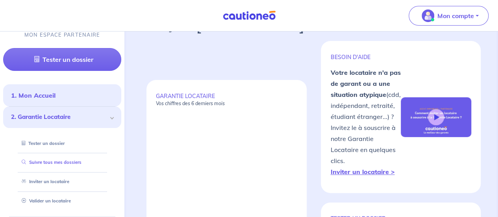
click at [70, 164] on link "Suivre tous mes dossiers" at bounding box center [50, 163] width 63 height 6
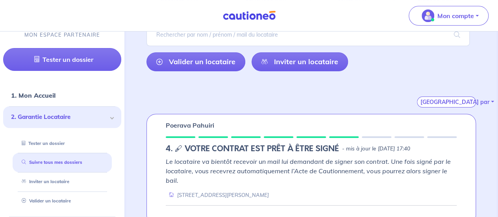
scroll to position [87, 0]
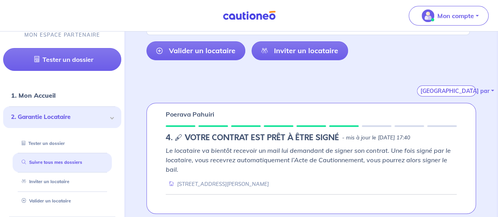
click at [282, 149] on em "Le locataire va bientôt recevoir un mail lui demandant de signer son contrat. U…" at bounding box center [308, 160] width 285 height 27
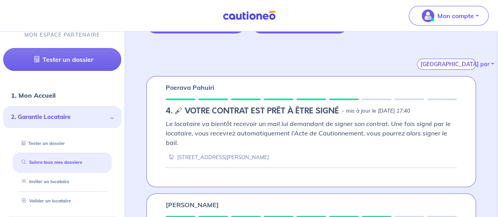
scroll to position [166, 0]
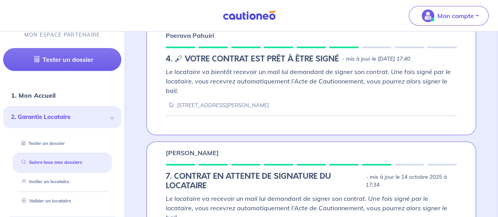
click at [186, 104] on div "[STREET_ADDRESS][PERSON_NAME]" at bounding box center [217, 105] width 103 height 7
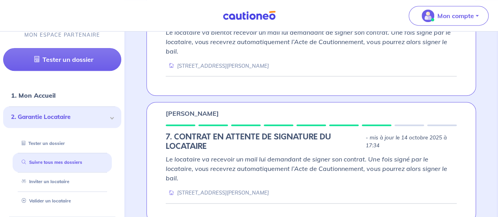
scroll to position [9, 0]
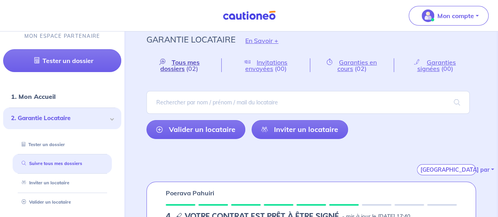
click at [184, 61] on span "Tous mes dossiers" at bounding box center [179, 65] width 39 height 14
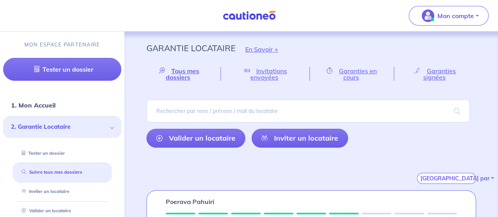
scroll to position [158, 0]
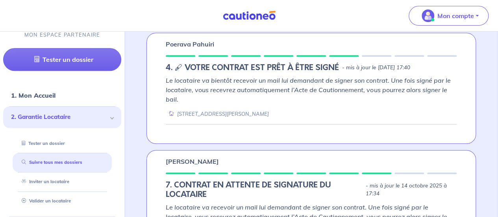
click at [171, 67] on h5 "4. 🖋 VOTRE CONTRAT EST PRÊT À ÊTRE SIGNÉ" at bounding box center [252, 67] width 173 height 9
click at [207, 70] on h5 "4. 🖋 VOTRE CONTRAT EST PRÊT À ÊTRE SIGNÉ" at bounding box center [252, 67] width 173 height 9
click at [221, 112] on div "[STREET_ADDRESS][PERSON_NAME]" at bounding box center [217, 113] width 103 height 7
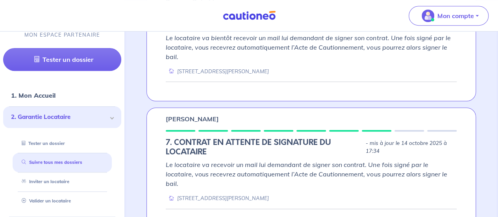
scroll to position [206, 0]
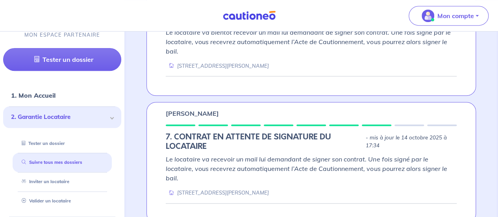
drag, startPoint x: 238, startPoint y: 179, endPoint x: 264, endPoint y: 180, distance: 25.2
click at [263, 189] on div "[STREET_ADDRESS][PERSON_NAME]" at bounding box center [217, 192] width 103 height 7
click at [337, 155] on em "Le locataire va recevoir un mail lui demandant de signer son contrat. Une fois …" at bounding box center [306, 168] width 281 height 27
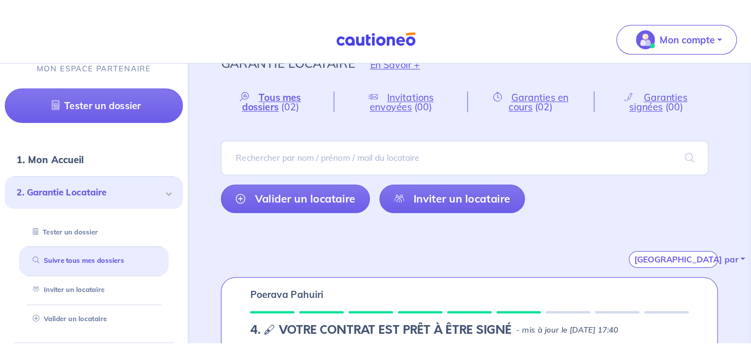
scroll to position [0, 0]
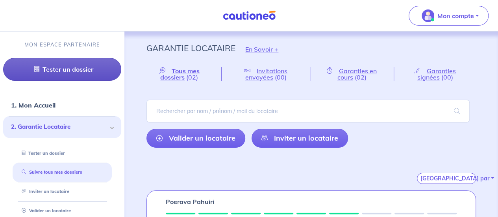
click at [46, 78] on link "Tester un dossier" at bounding box center [62, 69] width 118 height 23
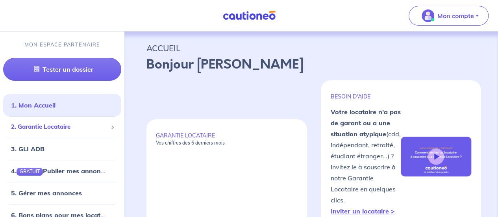
click at [53, 127] on span "2. Garantie Locataire" at bounding box center [59, 127] width 97 height 9
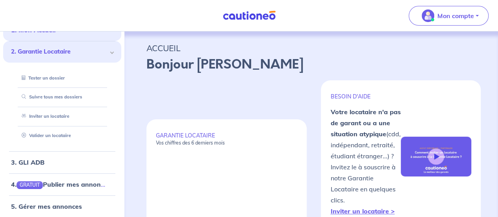
scroll to position [79, 0]
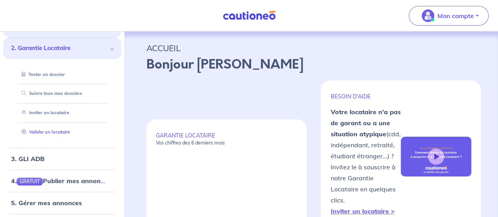
click at [60, 132] on link "Valider un locataire" at bounding box center [45, 132] width 52 height 6
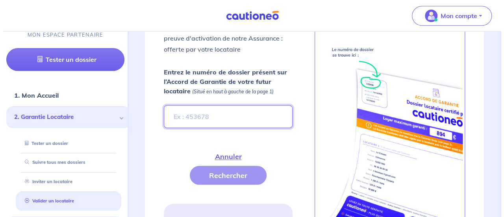
scroll to position [335, 0]
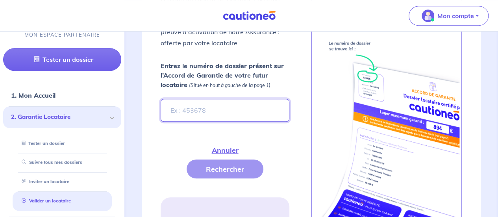
click at [214, 111] on input "Entrez le numéro de dossier présent sur l’Accord de Garantie de votre futur loc…" at bounding box center [225, 110] width 128 height 23
type input "B"
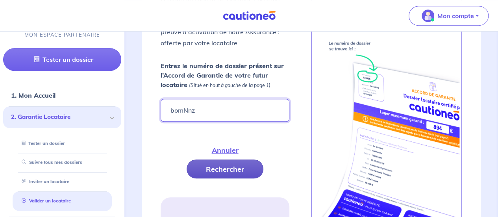
type input "bomNnz"
click at [235, 172] on button "Rechercher" at bounding box center [225, 169] width 77 height 19
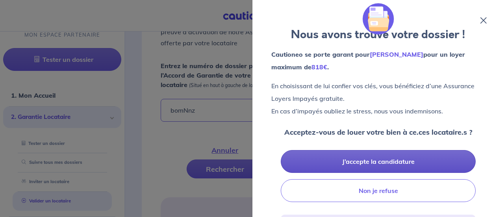
click at [392, 162] on button "J’accepte la candidature" at bounding box center [378, 161] width 195 height 23
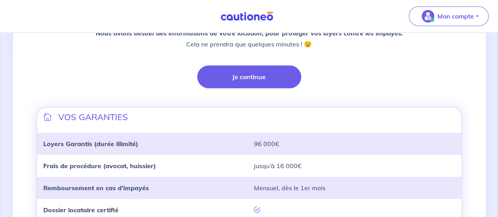
scroll to position [197, 0]
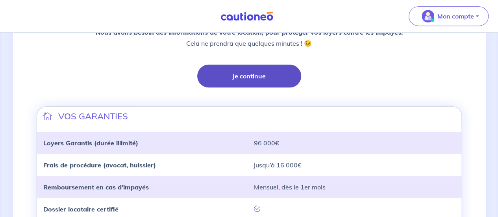
click at [254, 77] on button "Je continue" at bounding box center [249, 76] width 104 height 23
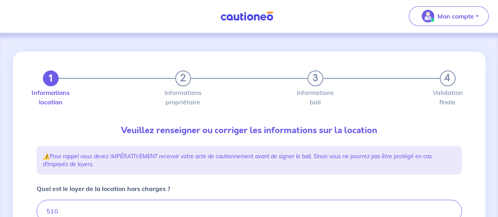
type input "510"
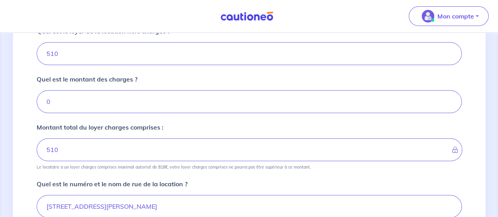
scroll to position [118, 0]
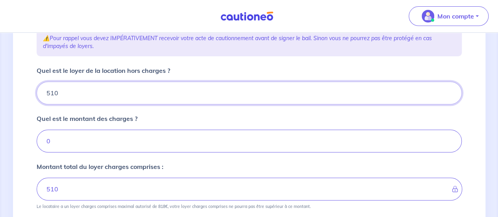
drag, startPoint x: 115, startPoint y: 89, endPoint x: 34, endPoint y: 93, distance: 80.9
click at [34, 93] on div "1 2 3 4 Informations location Informations propriétaire Informations bail Valid…" at bounding box center [249, 197] width 435 height 528
type input "46"
type input "460"
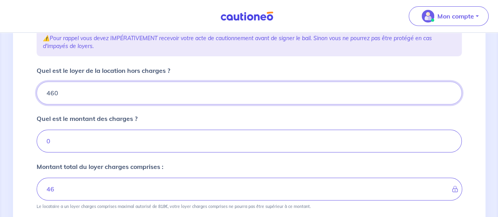
type input "460"
click at [137, 146] on input "0" at bounding box center [250, 141] width 426 height 23
type input "05"
type input "465"
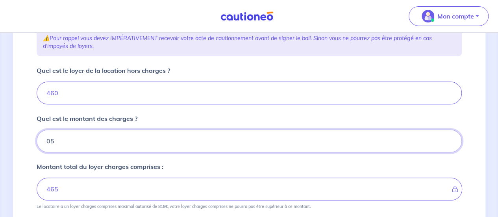
type input "050"
type input "510"
type input "50"
click at [208, 116] on div "Quel est le montant des charges ? 50" at bounding box center [250, 133] width 426 height 39
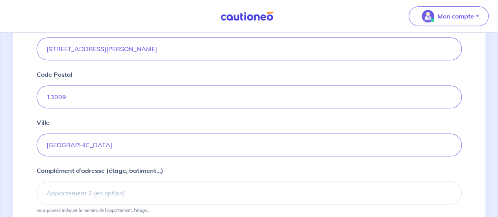
scroll to position [385, 0]
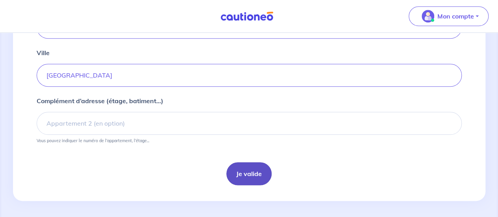
click at [255, 173] on button "Je valide" at bounding box center [249, 173] width 45 height 23
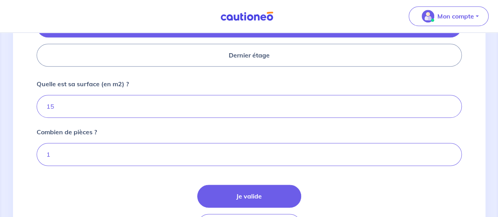
scroll to position [394, 0]
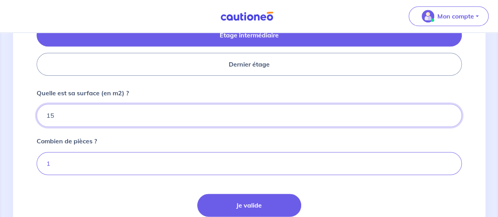
click at [91, 116] on input "15" at bounding box center [250, 115] width 426 height 23
type input "1"
type input "62"
click at [76, 160] on input "1" at bounding box center [250, 163] width 426 height 23
click at [448, 159] on input "2" at bounding box center [250, 163] width 426 height 23
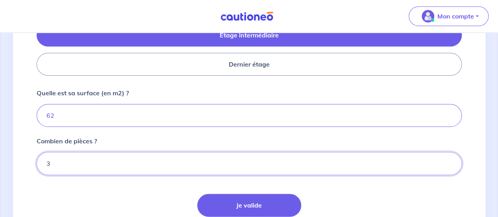
click at [448, 159] on input "3" at bounding box center [250, 163] width 426 height 23
type input "4"
click at [448, 159] on input "4" at bounding box center [250, 163] width 426 height 23
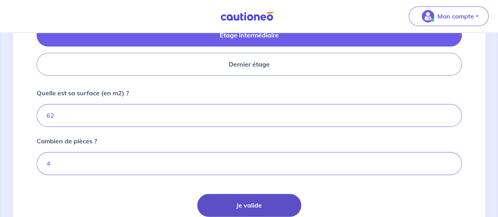
click at [272, 203] on button "Je valide" at bounding box center [249, 205] width 104 height 23
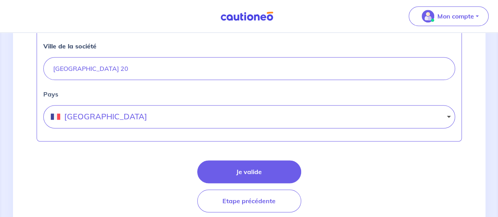
scroll to position [433, 0]
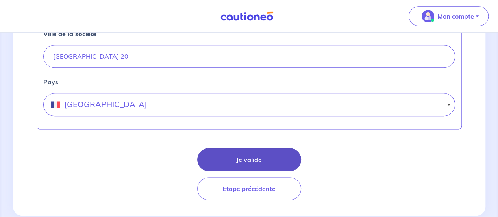
click at [247, 156] on button "Je valide" at bounding box center [249, 159] width 104 height 23
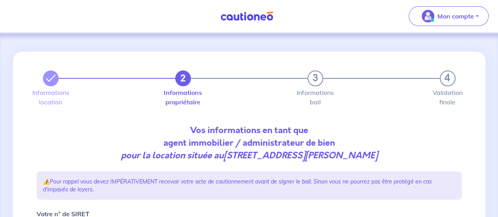
select select "FR"
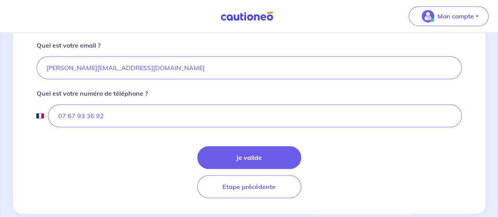
scroll to position [276, 0]
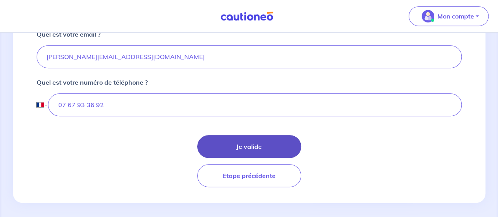
click at [239, 145] on button "Je valide" at bounding box center [249, 146] width 104 height 23
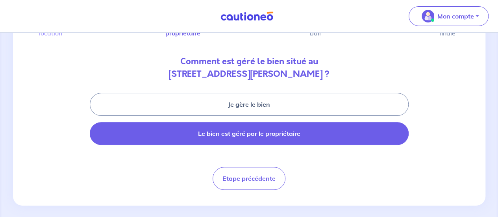
scroll to position [75, 0]
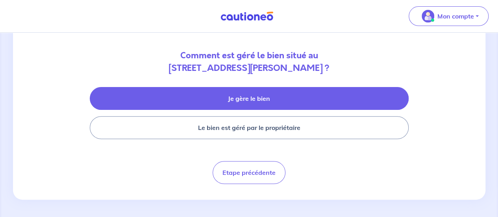
click at [221, 104] on button "Je gère le bien" at bounding box center [249, 98] width 319 height 23
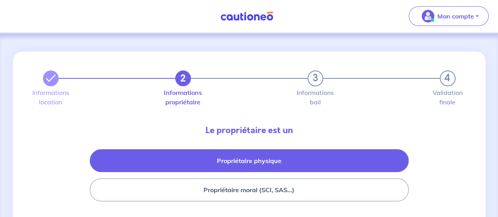
click at [214, 156] on button "Propriétaire physique" at bounding box center [249, 160] width 319 height 23
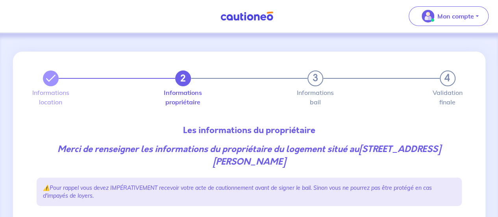
scroll to position [158, 0]
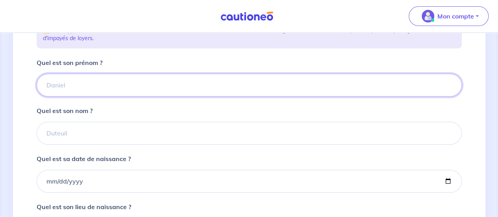
click at [99, 89] on input "Quel est son prénom ?" at bounding box center [250, 85] width 426 height 23
type input "Adrien"
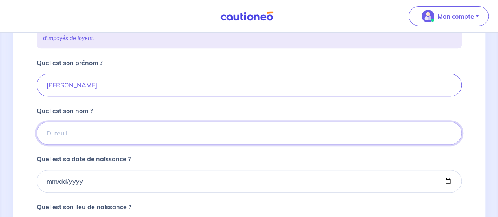
click at [87, 128] on input "Quel est son nom ?" at bounding box center [250, 133] width 426 height 23
type input "Mennessier"
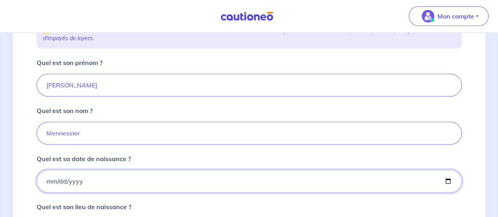
click at [48, 179] on input "Quel est sa date de naissance ?" at bounding box center [250, 181] width 426 height 23
type input "1995-07-24"
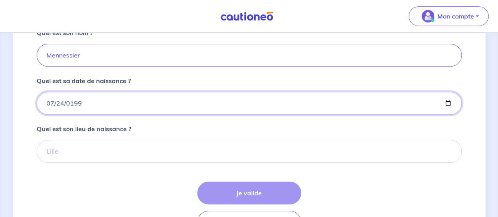
scroll to position [236, 0]
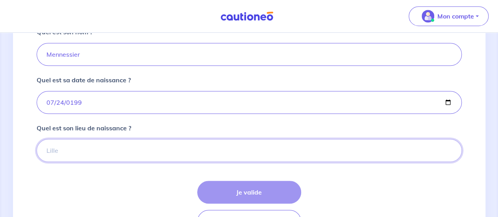
click at [111, 143] on input "Quel est son lieu de naissance ?" at bounding box center [250, 150] width 426 height 23
type input "Saint Germain en Laye"
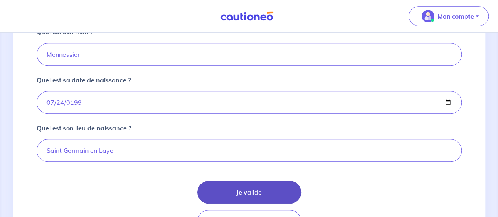
click at [229, 193] on button "Je valide" at bounding box center [249, 192] width 104 height 23
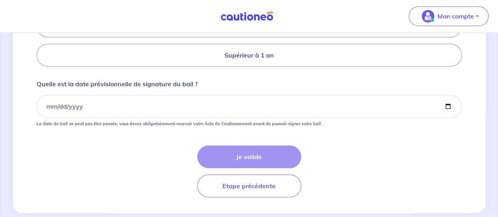
scroll to position [158, 0]
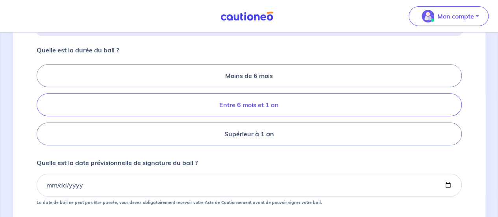
click at [222, 116] on label "Entre 6 mois et 1 an" at bounding box center [250, 104] width 426 height 23
click at [42, 108] on input "Entre 6 mois et 1 an" at bounding box center [39, 104] width 5 height 5
radio input "true"
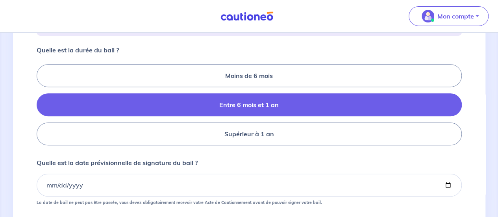
scroll to position [262, 0]
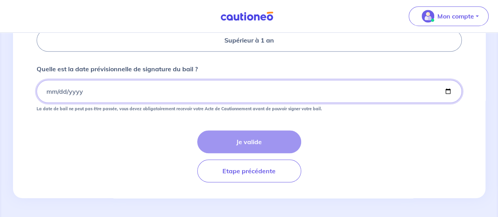
click at [164, 94] on input "Quelle est la date prévisionnelle de signature du bail ?" at bounding box center [250, 91] width 426 height 23
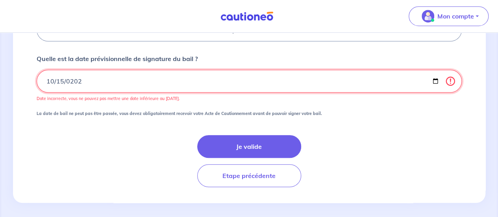
type input "2025-10-15"
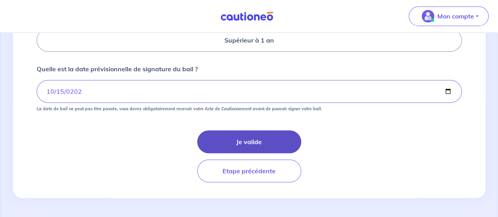
click at [227, 136] on button "Je valide" at bounding box center [249, 141] width 104 height 23
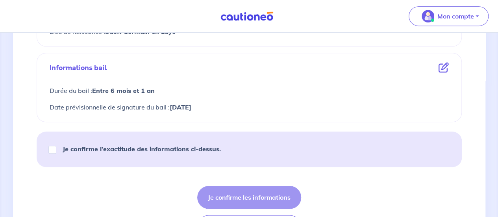
scroll to position [425, 0]
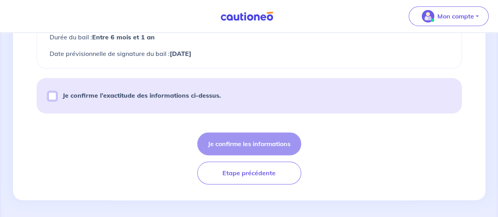
click at [55, 97] on input "Je confirme l’exactitude des informations ci-dessus." at bounding box center [52, 96] width 8 height 8
checkbox input "true"
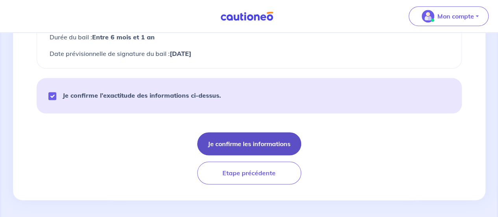
click at [240, 142] on button "Je confirme les informations" at bounding box center [249, 143] width 104 height 23
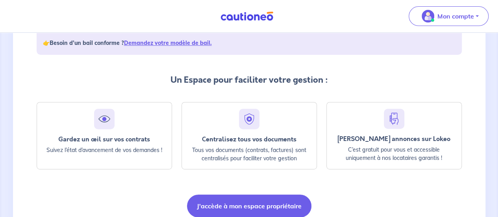
scroll to position [192, 0]
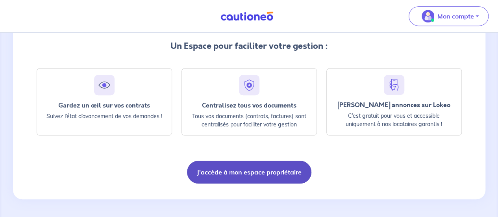
click at [238, 172] on button "J'accède à mon espace propriétaire" at bounding box center [249, 172] width 125 height 23
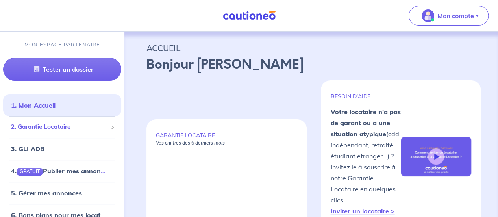
click at [58, 129] on span "2. Garantie Locataire" at bounding box center [59, 127] width 97 height 9
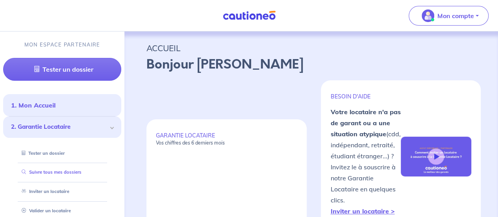
click at [61, 173] on link "Suivre tous mes dossiers" at bounding box center [50, 172] width 63 height 6
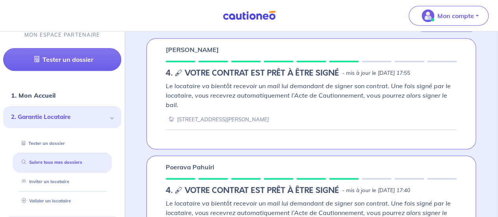
scroll to position [158, 0]
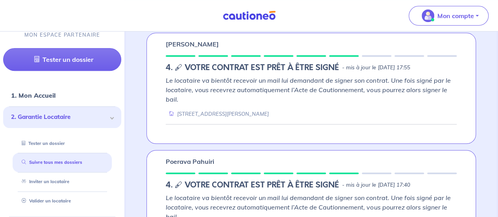
click at [195, 89] on em "Le locataire va bientôt recevoir un mail lui demandant de signer son contrat. U…" at bounding box center [308, 89] width 285 height 27
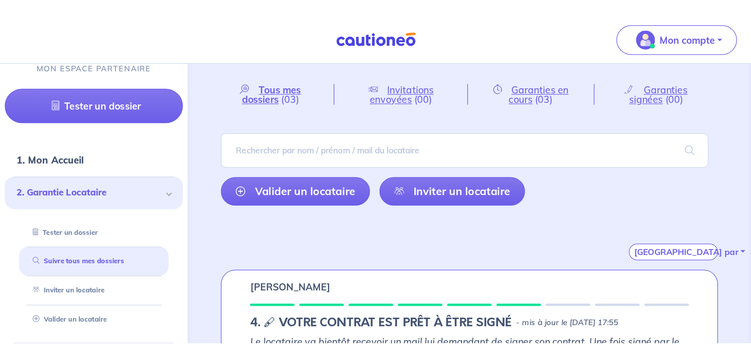
scroll to position [0, 0]
